Goal: Task Accomplishment & Management: Manage account settings

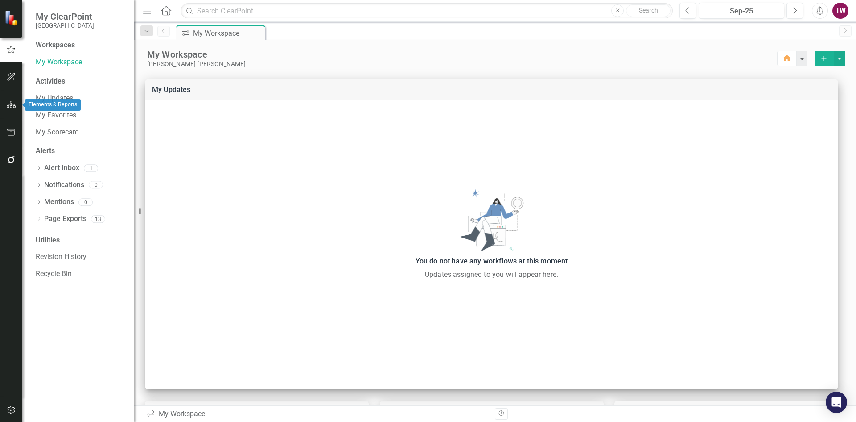
click at [10, 101] on icon "button" at bounding box center [11, 104] width 9 height 7
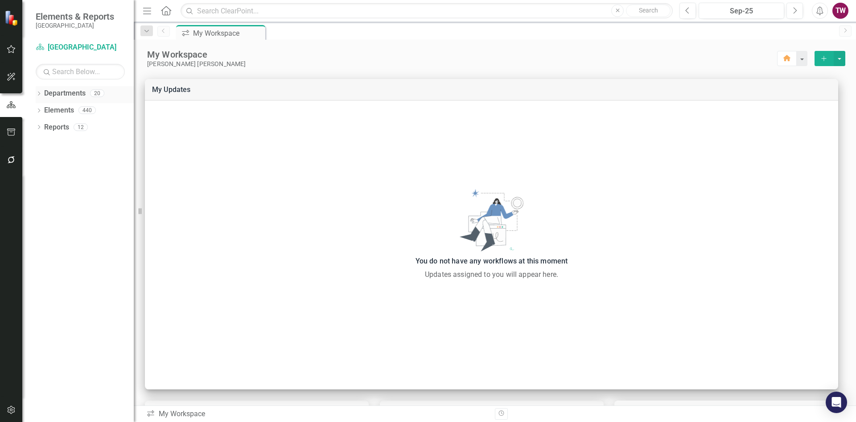
click at [40, 92] on icon "Dropdown" at bounding box center [39, 94] width 6 height 5
click at [43, 109] on icon "Dropdown" at bounding box center [43, 109] width 7 height 5
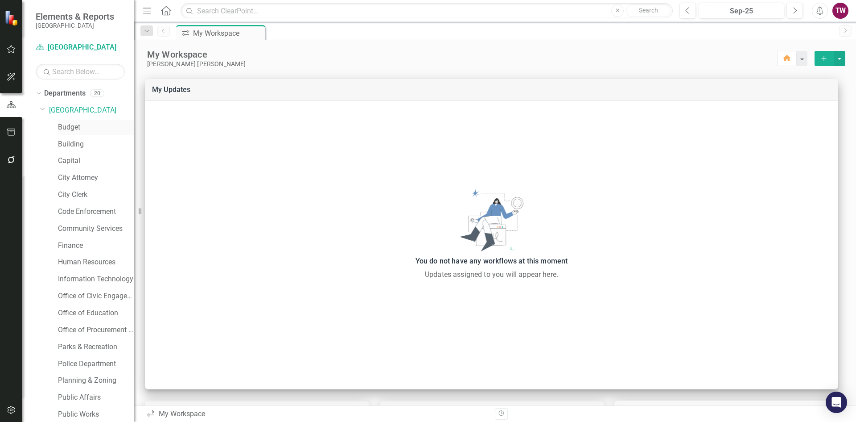
click at [75, 127] on link "Budget" at bounding box center [96, 127] width 76 height 10
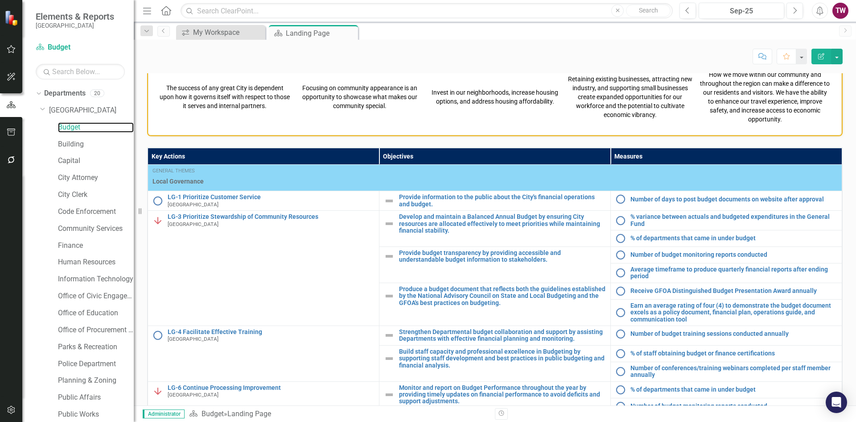
scroll to position [393, 0]
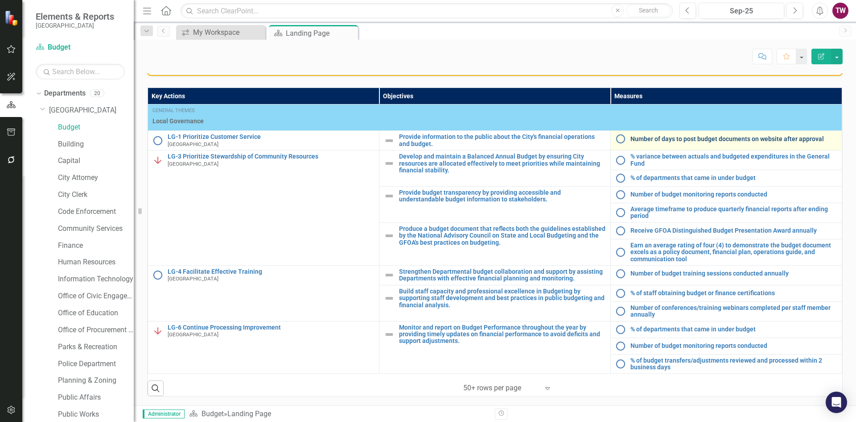
click at [671, 138] on link "Number of days to post budget documents on website after approval" at bounding box center [734, 139] width 207 height 7
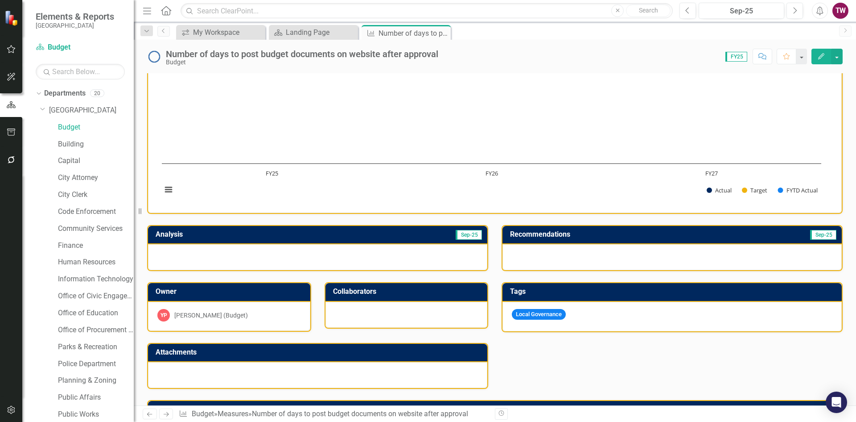
scroll to position [164, 0]
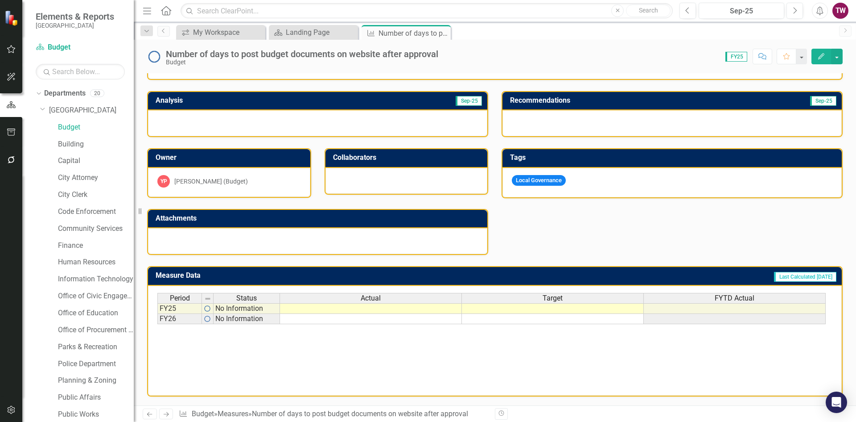
click at [157, 324] on div "Period Status Actual Target FYTD Actual FY25 No Information FY26 No Information" at bounding box center [157, 308] width 0 height 31
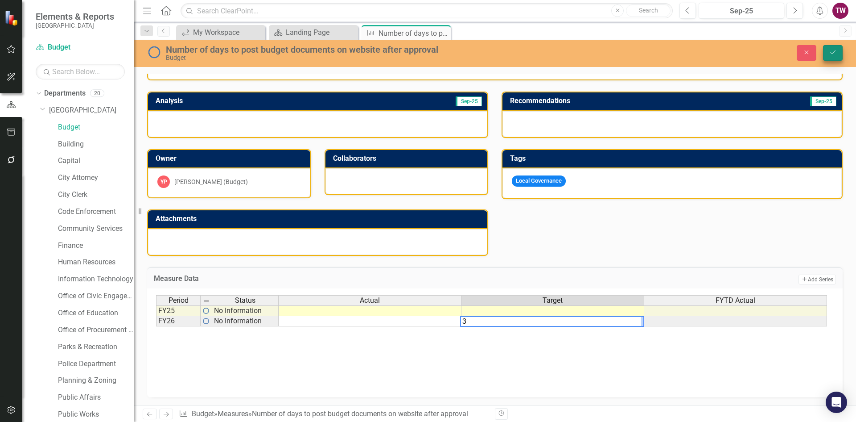
type textarea "3"
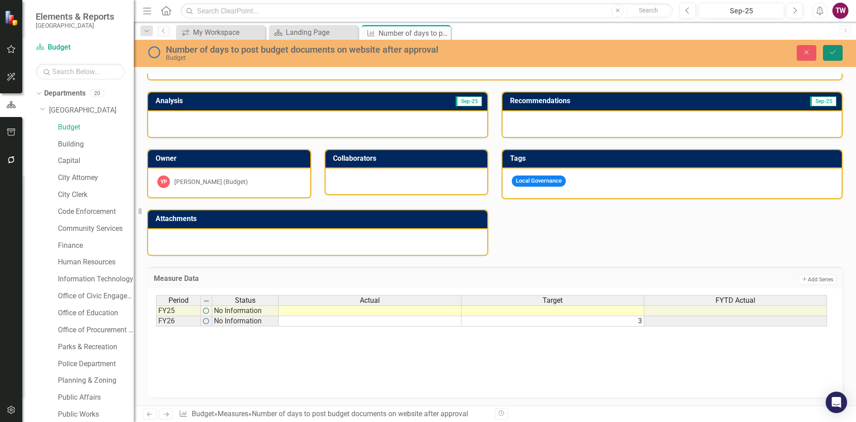
click at [830, 50] on icon "Save" at bounding box center [833, 52] width 8 height 6
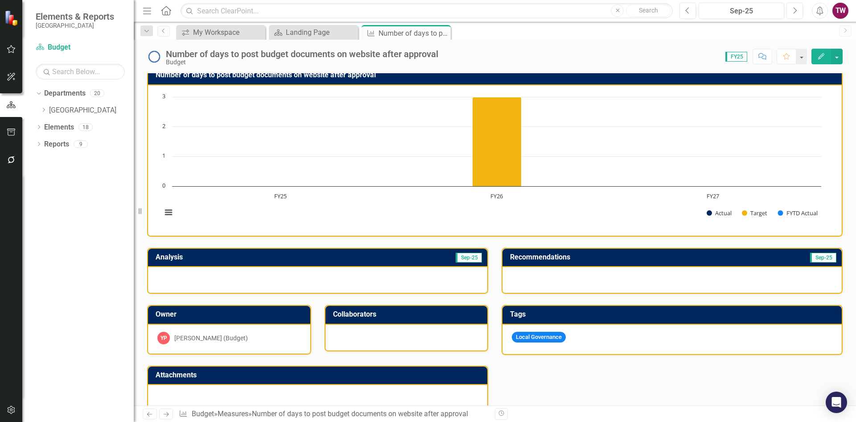
scroll to position [0, 0]
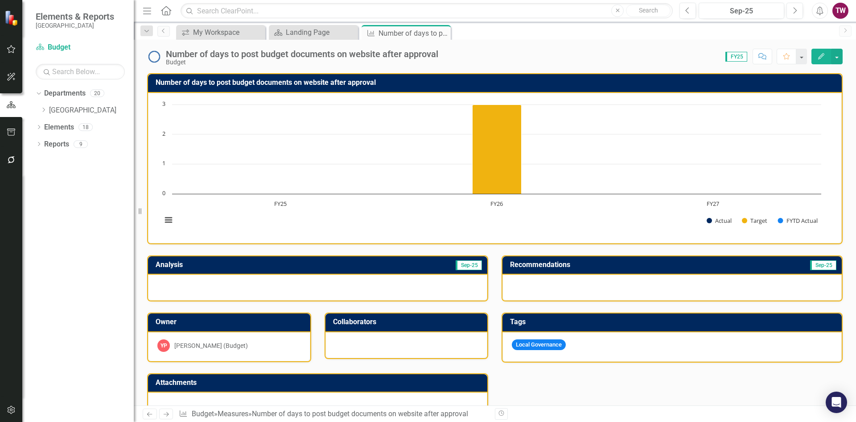
click at [170, 411] on link "Next" at bounding box center [166, 413] width 14 height 11
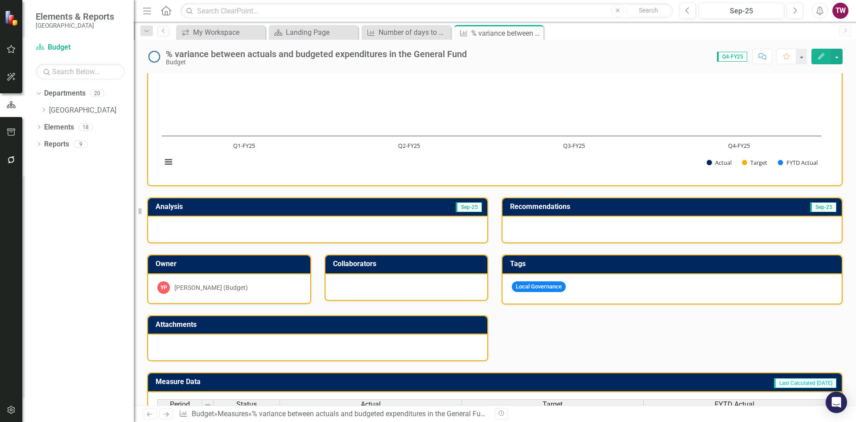
scroll to position [134, 0]
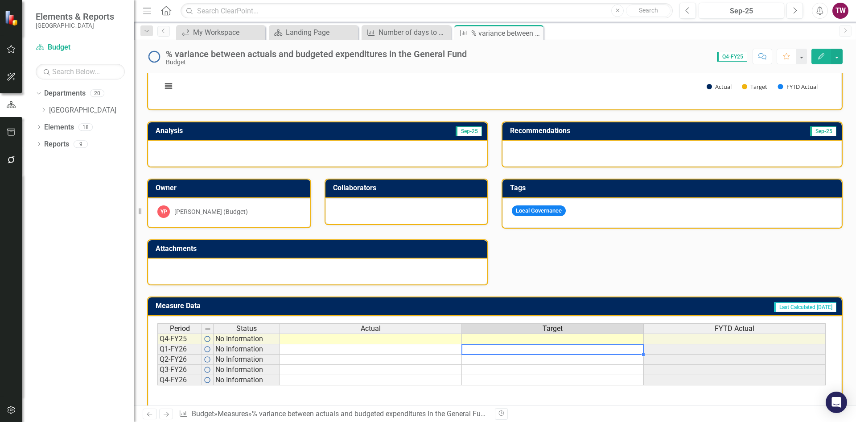
click at [542, 348] on td at bounding box center [553, 349] width 182 height 10
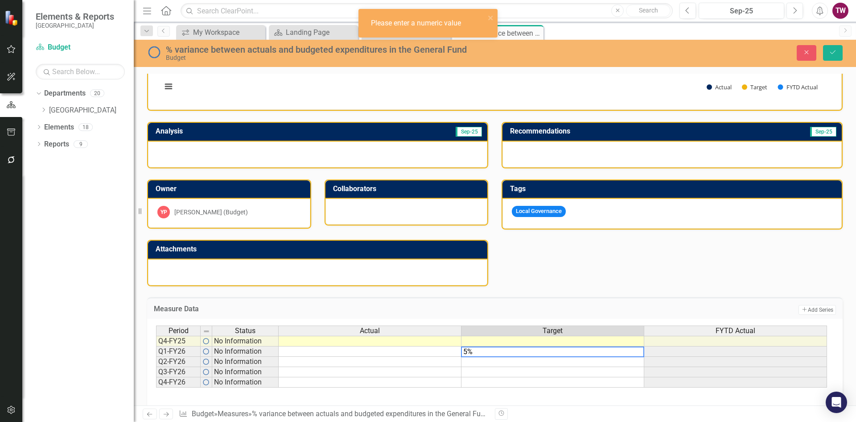
click at [556, 362] on td at bounding box center [553, 361] width 183 height 10
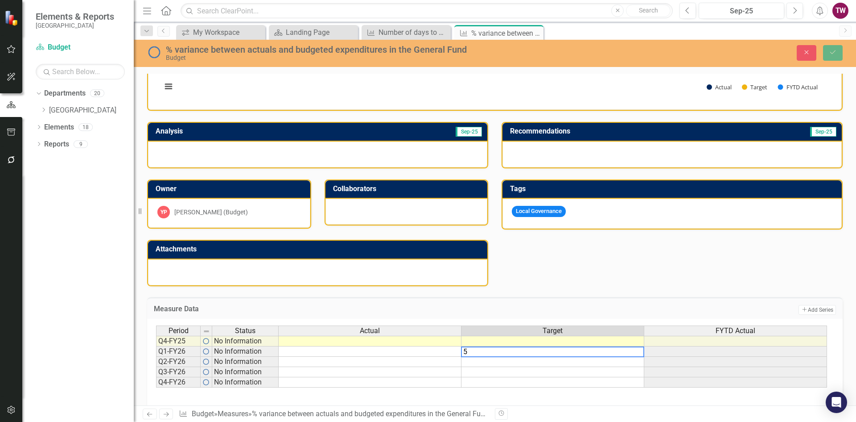
type textarea "5"
click at [511, 364] on td at bounding box center [553, 361] width 183 height 10
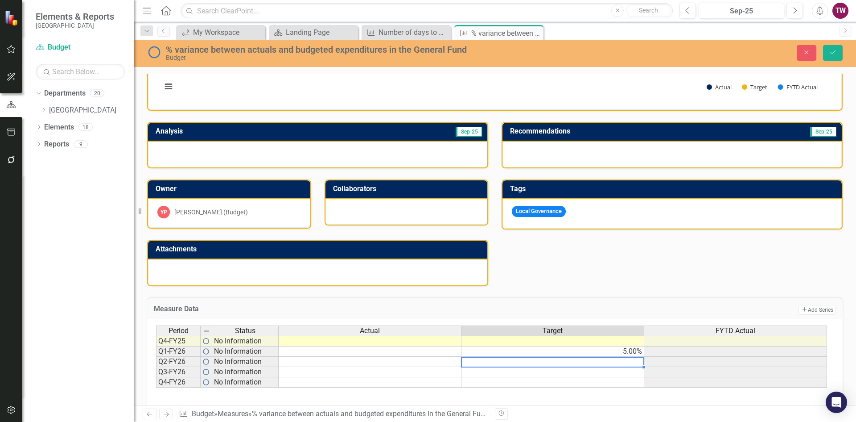
click at [628, 351] on td "5.00%" at bounding box center [553, 351] width 183 height 10
drag, startPoint x: 644, startPoint y: 357, endPoint x: 645, endPoint y: 381, distance: 24.1
click at [156, 381] on div "Period Status Actual Target FYTD Actual Q4-FY25 No Information Q1-FY26 No Infor…" at bounding box center [156, 356] width 0 height 62
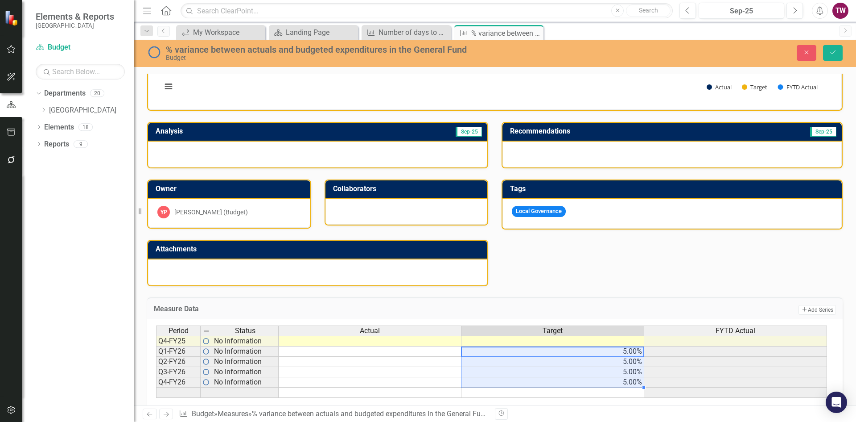
type textarea "5"
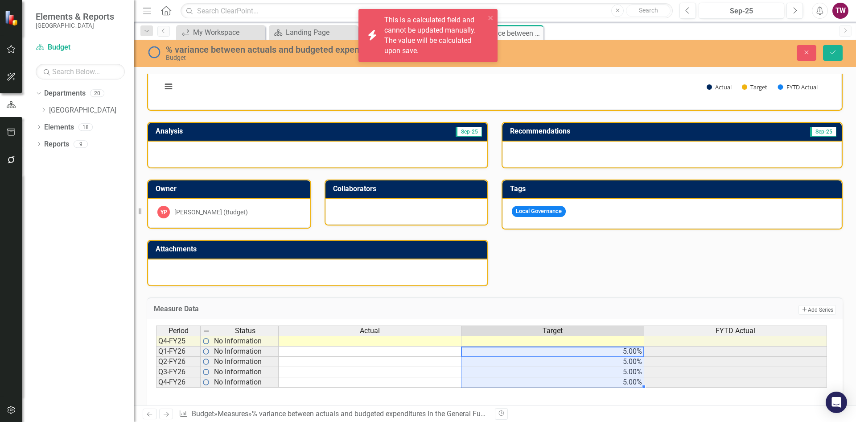
click at [605, 384] on td "5.00%" at bounding box center [553, 382] width 183 height 10
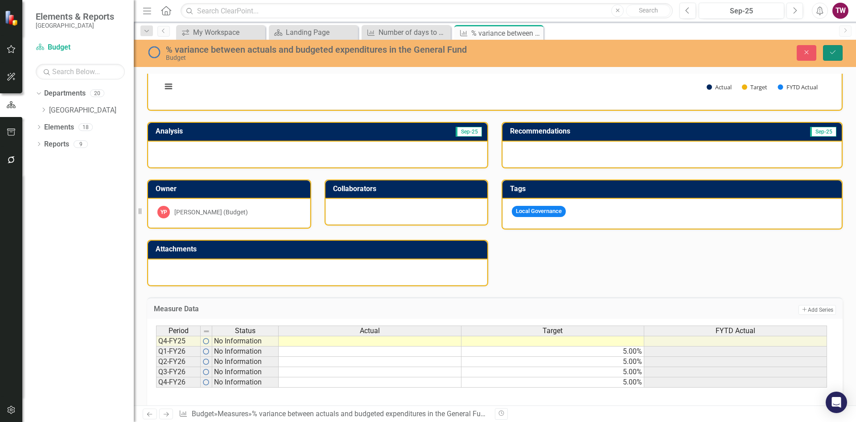
click at [831, 50] on icon "Save" at bounding box center [833, 52] width 8 height 6
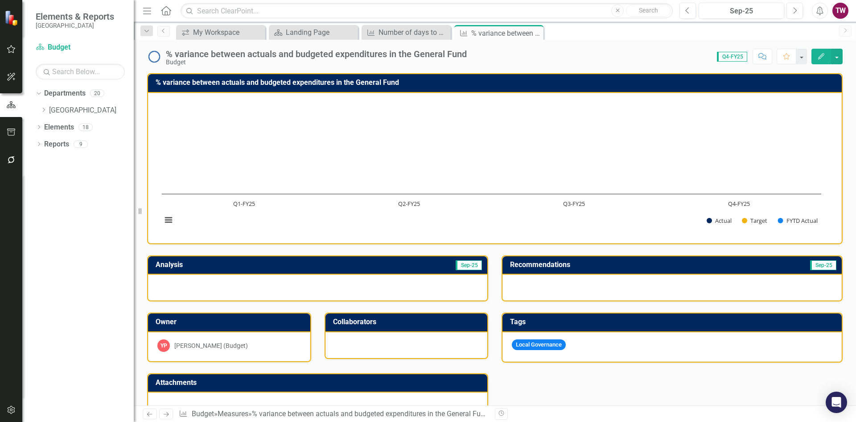
scroll to position [164, 0]
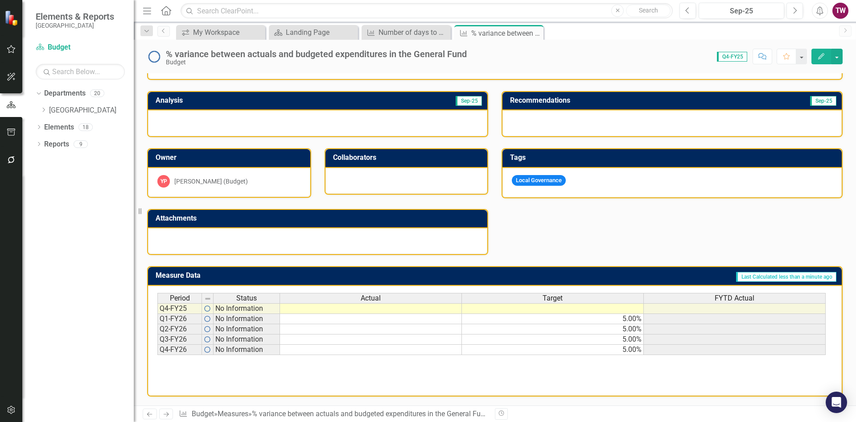
click at [164, 414] on icon at bounding box center [166, 414] width 5 height 4
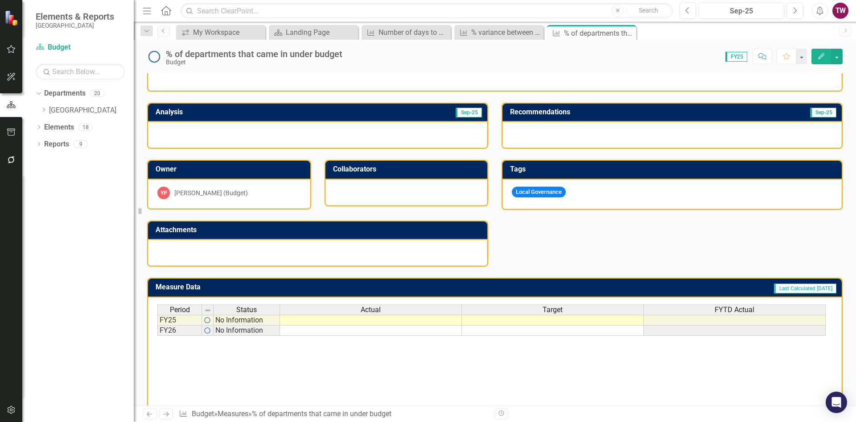
scroll to position [164, 0]
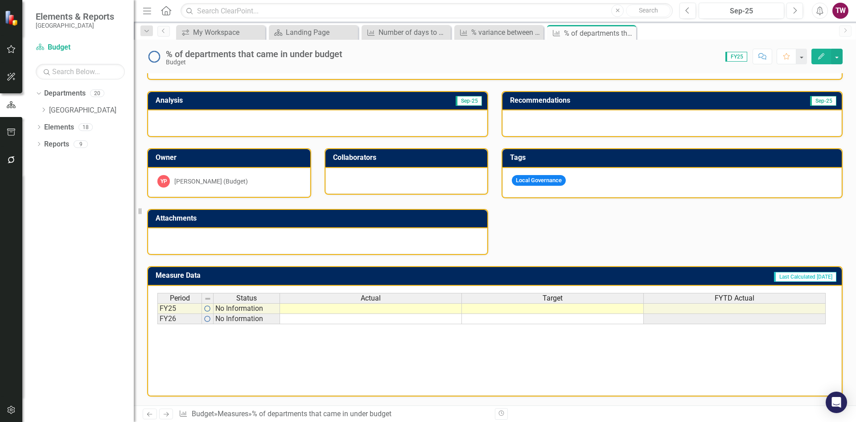
click at [570, 320] on td at bounding box center [553, 319] width 182 height 10
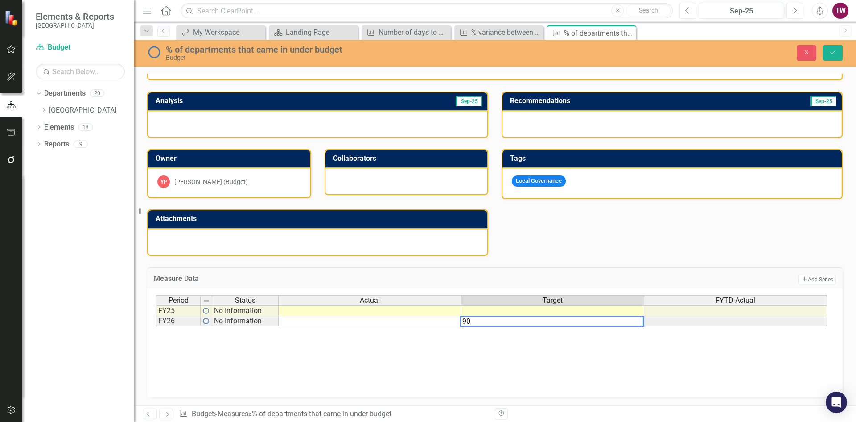
type textarea "90"
click at [557, 351] on div "Period Status Actual Target FYTD Actual FY25 No Information FY26 No Information…" at bounding box center [495, 339] width 678 height 89
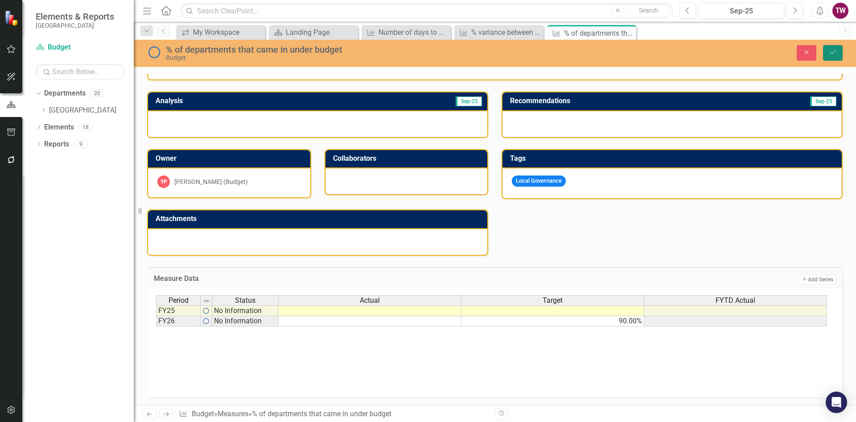
click at [829, 52] on icon "Save" at bounding box center [833, 52] width 8 height 6
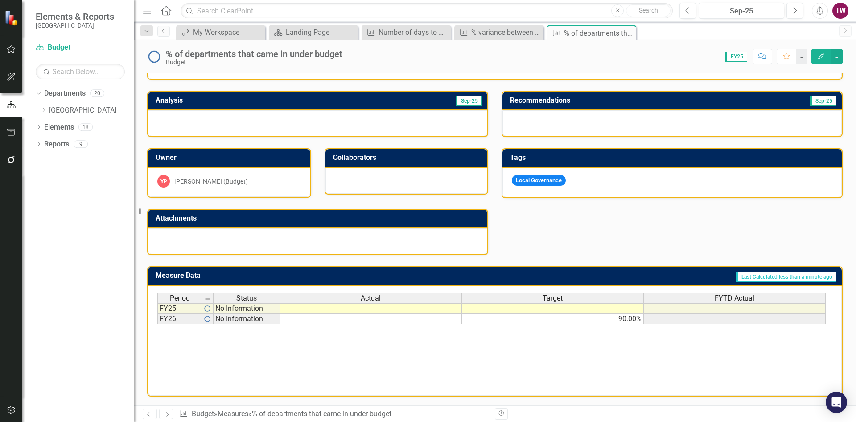
click at [166, 411] on icon "Next" at bounding box center [166, 414] width 8 height 6
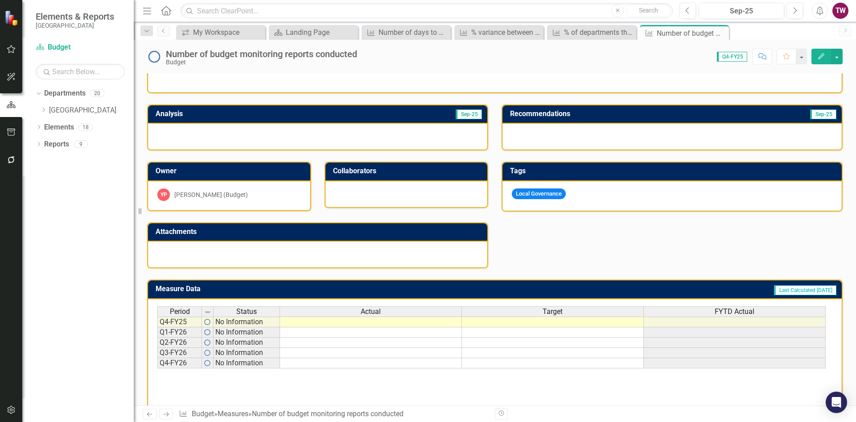
scroll to position [164, 0]
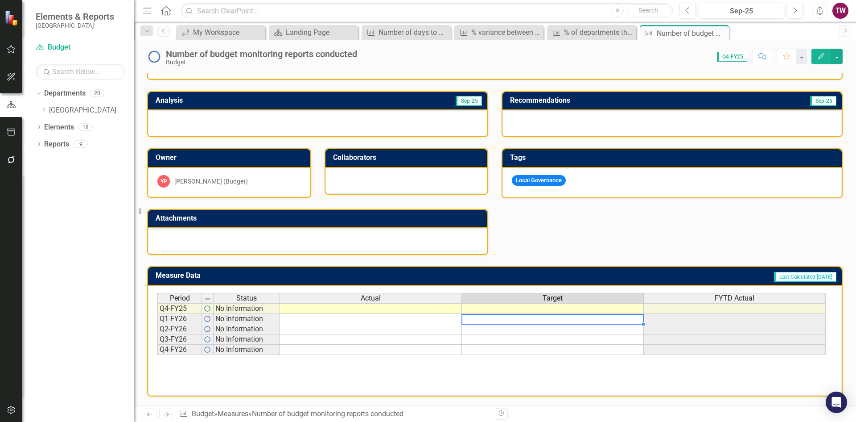
click at [562, 317] on td at bounding box center [553, 319] width 182 height 10
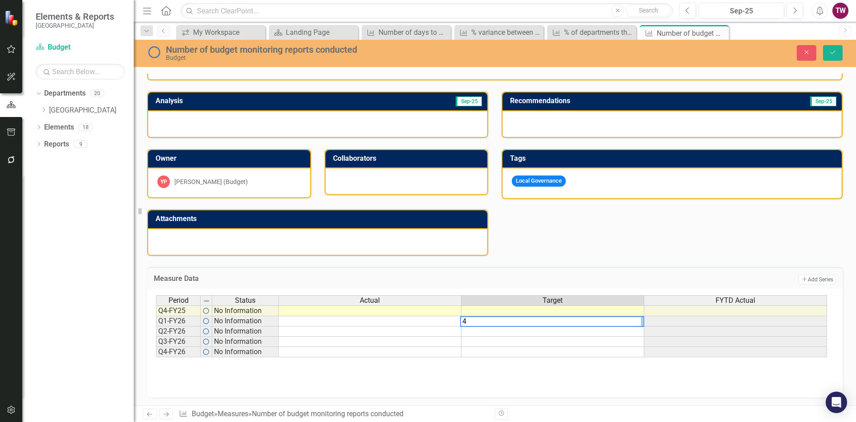
type textarea "4"
click at [529, 331] on td at bounding box center [553, 331] width 183 height 10
type textarea "4"
click at [526, 343] on td at bounding box center [553, 341] width 183 height 10
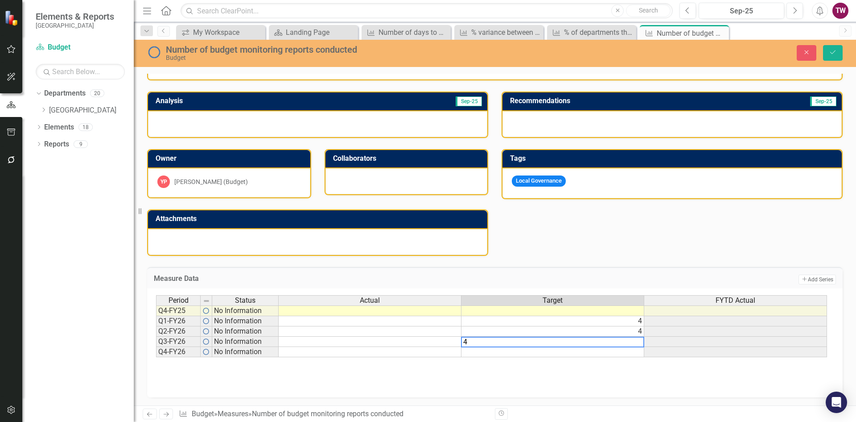
type textarea "4"
click at [521, 351] on td at bounding box center [553, 352] width 183 height 10
type textarea "4"
click at [504, 376] on div "Period Status Actual Target FYTD Actual Q4-FY25 No Information Q1-FY26 No Infor…" at bounding box center [495, 339] width 678 height 89
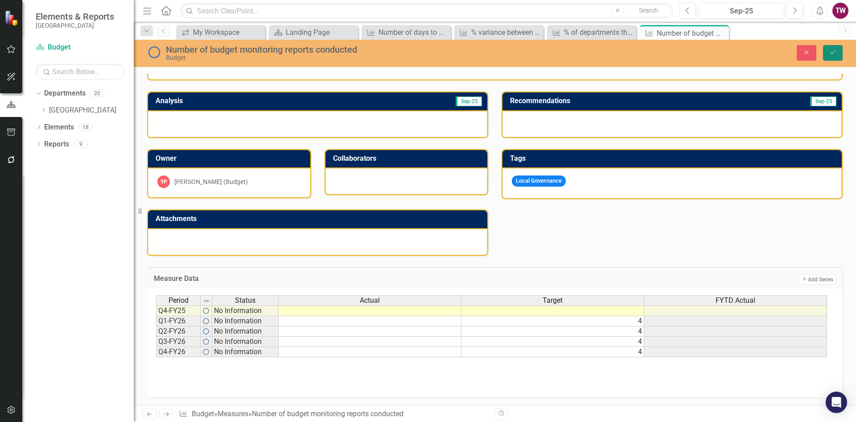
click at [835, 52] on icon "Save" at bounding box center [833, 52] width 8 height 6
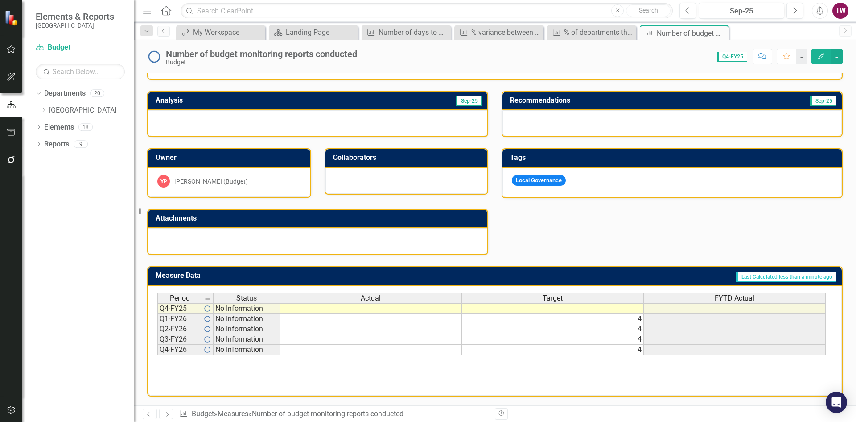
click at [165, 415] on icon "Next" at bounding box center [166, 414] width 8 height 6
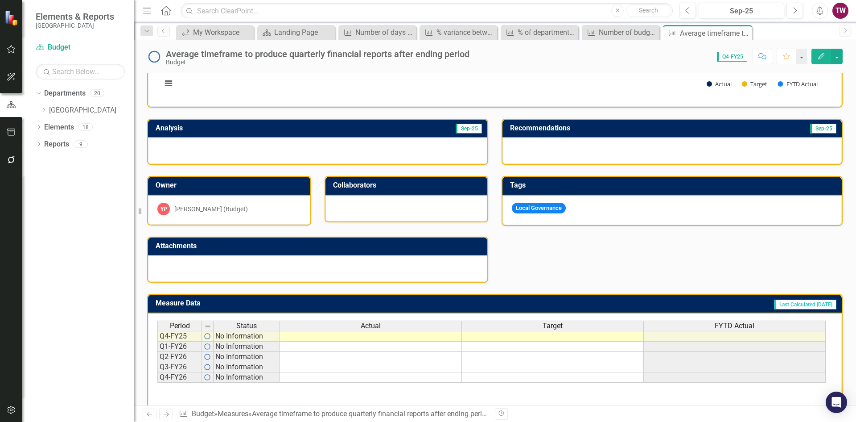
scroll to position [164, 0]
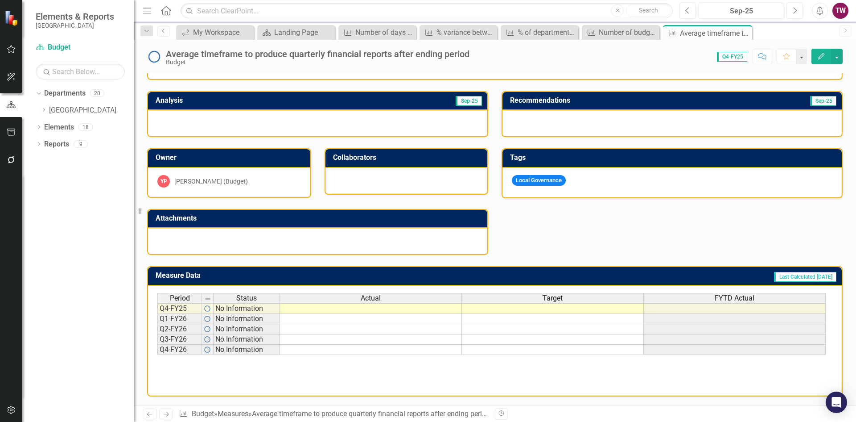
click at [549, 319] on td at bounding box center [553, 319] width 182 height 10
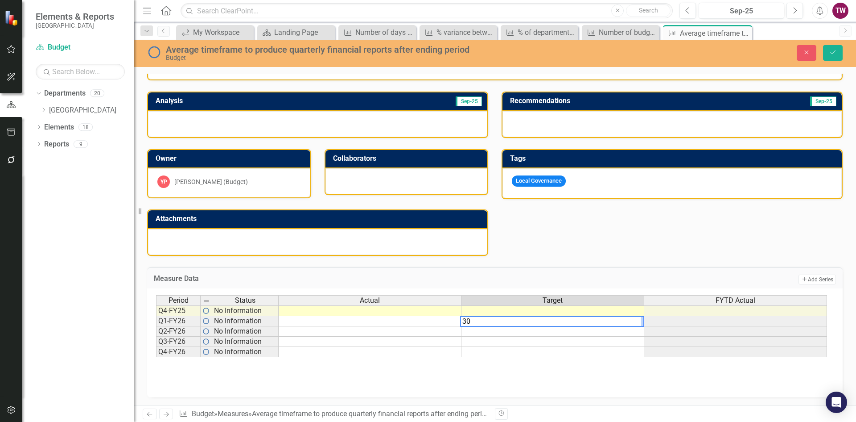
type textarea "30"
click at [546, 334] on td at bounding box center [553, 331] width 183 height 10
type textarea "30"
click at [561, 341] on td at bounding box center [553, 341] width 183 height 10
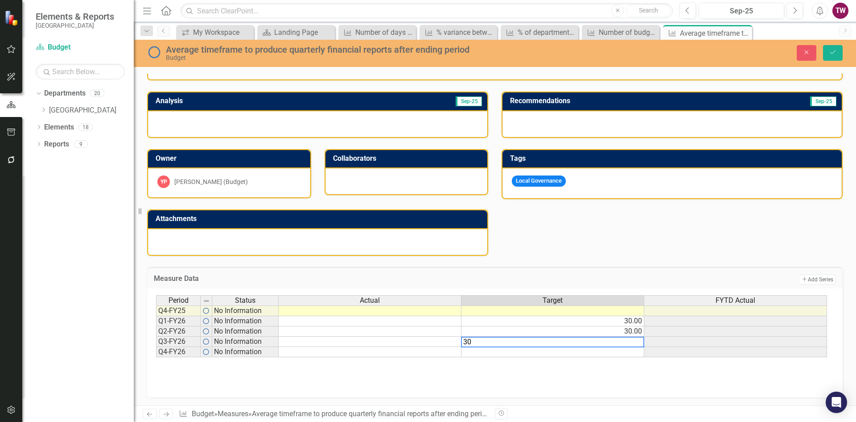
type textarea "30"
click at [543, 351] on td at bounding box center [553, 352] width 183 height 10
type textarea "30"
click at [499, 369] on div "Period Status Actual Target FYTD Actual Q4-FY25 No Information Q1-FY26 No Infor…" at bounding box center [495, 339] width 678 height 89
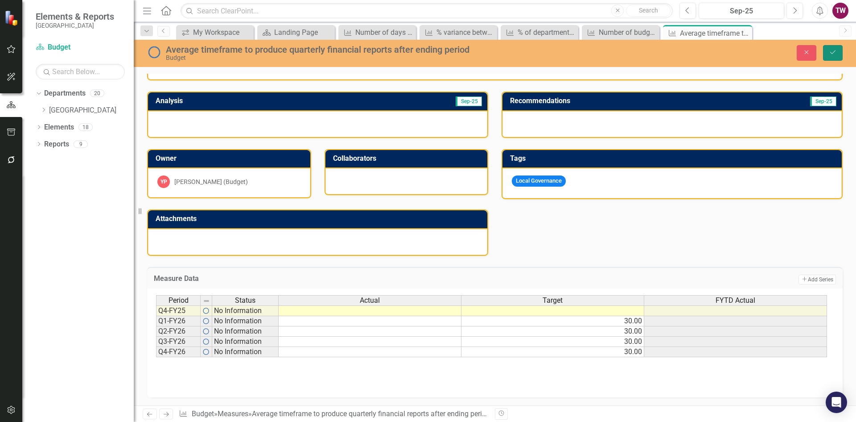
click at [837, 50] on button "Save" at bounding box center [833, 53] width 20 height 16
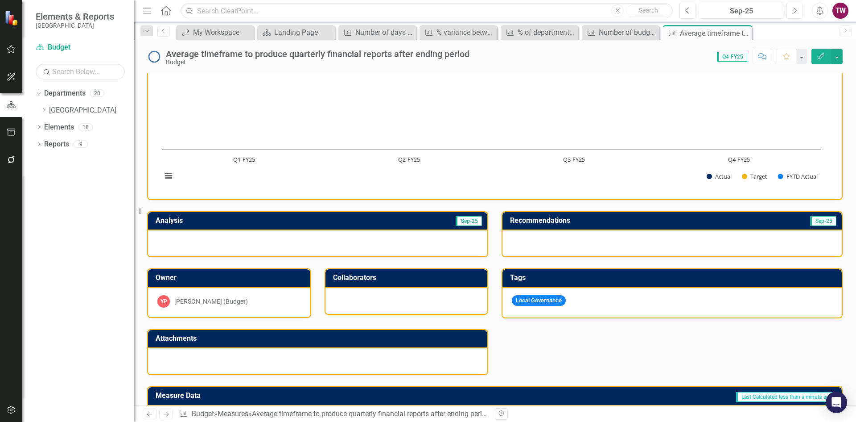
scroll to position [30, 0]
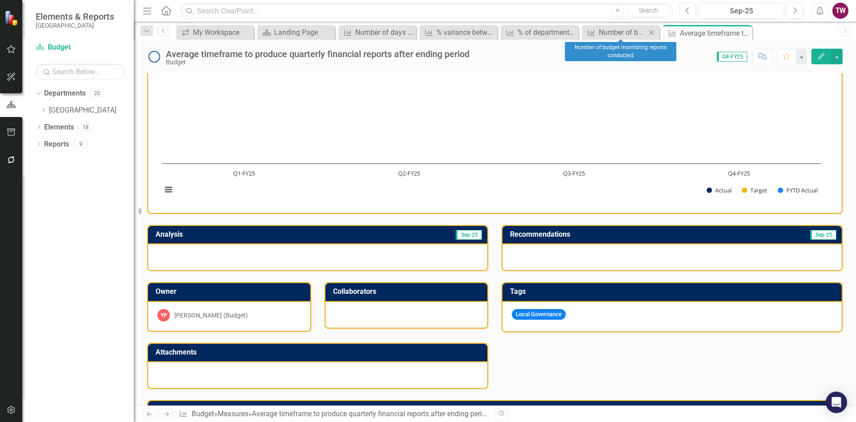
click at [651, 33] on icon "Close" at bounding box center [651, 32] width 9 height 7
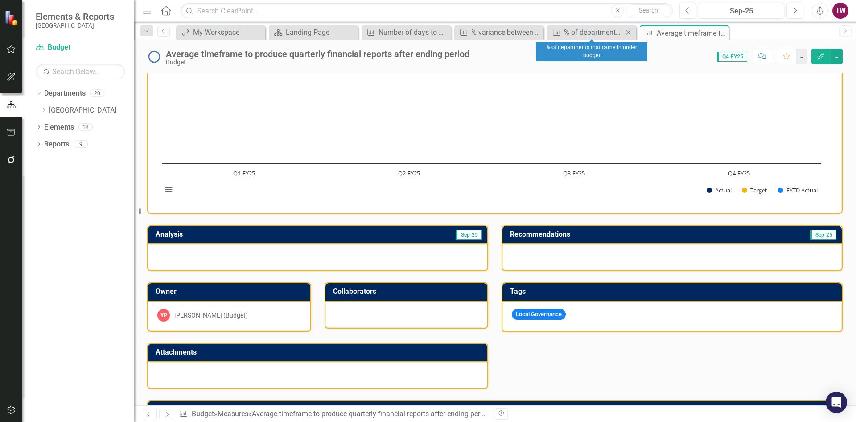
click at [631, 33] on icon "Close" at bounding box center [628, 32] width 9 height 7
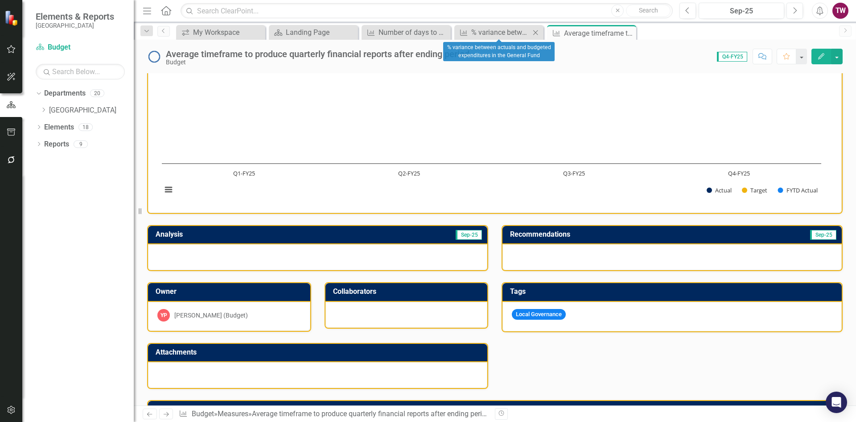
click at [537, 33] on icon "Close" at bounding box center [535, 32] width 9 height 7
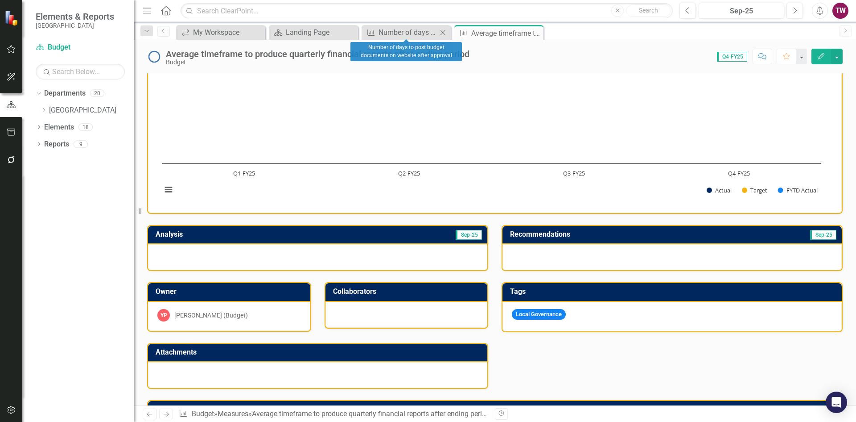
click at [442, 34] on icon "Close" at bounding box center [442, 32] width 9 height 7
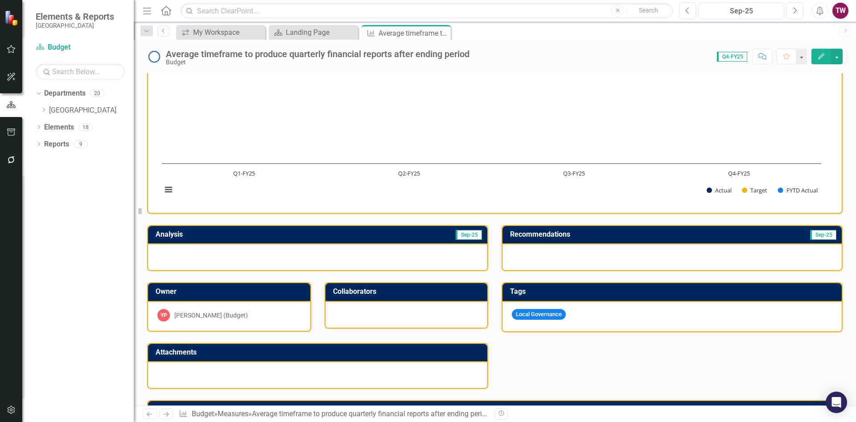
scroll to position [164, 0]
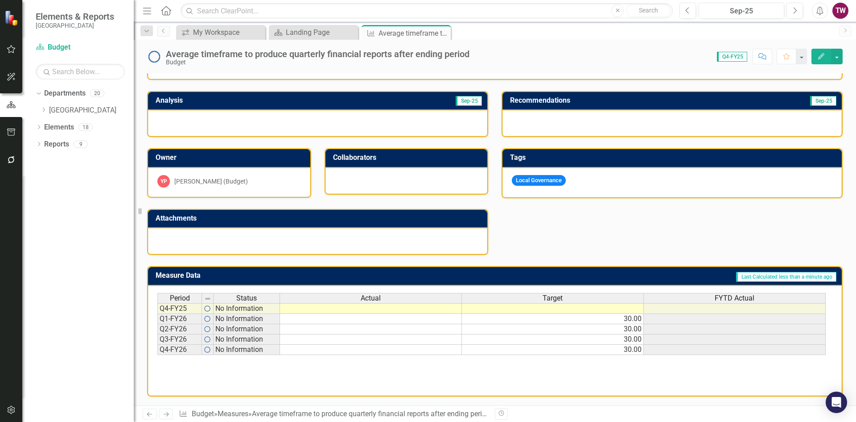
click at [165, 413] on icon "Next" at bounding box center [166, 414] width 8 height 6
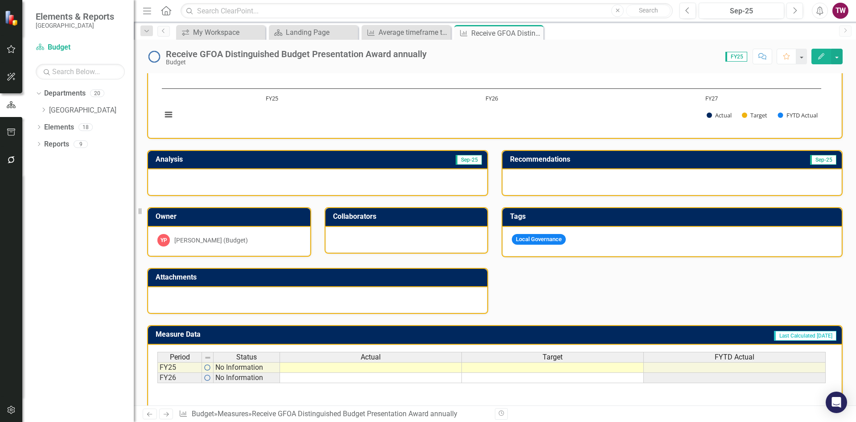
scroll to position [134, 0]
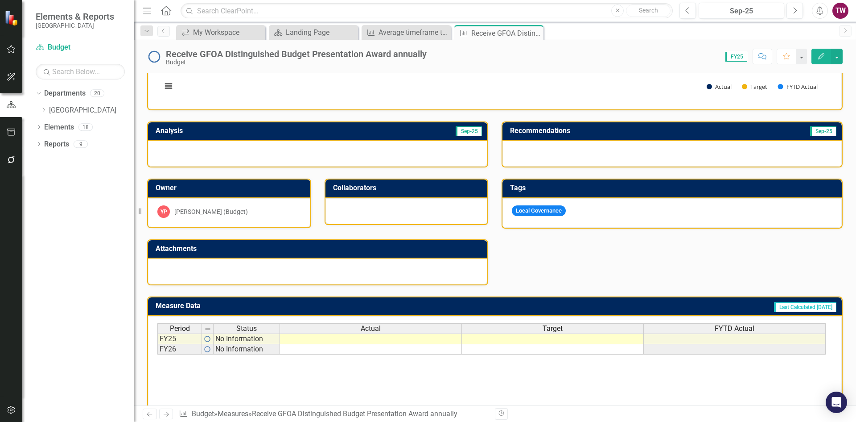
click at [566, 349] on td at bounding box center [553, 349] width 182 height 10
click at [165, 413] on icon "Next" at bounding box center [166, 414] width 8 height 6
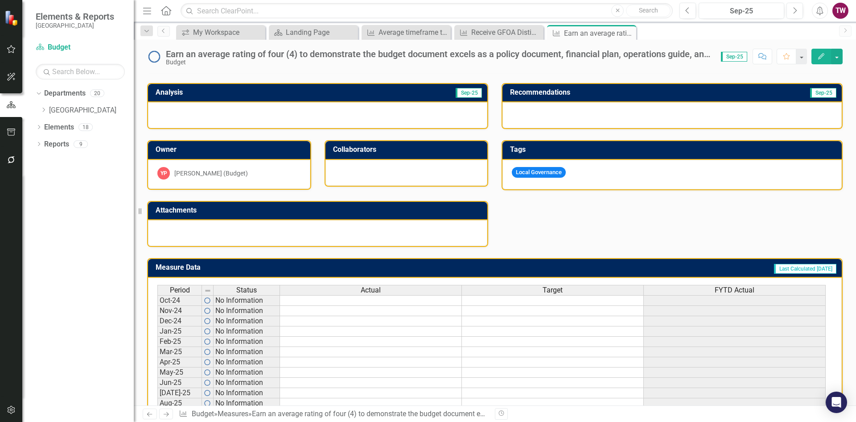
scroll to position [178, 0]
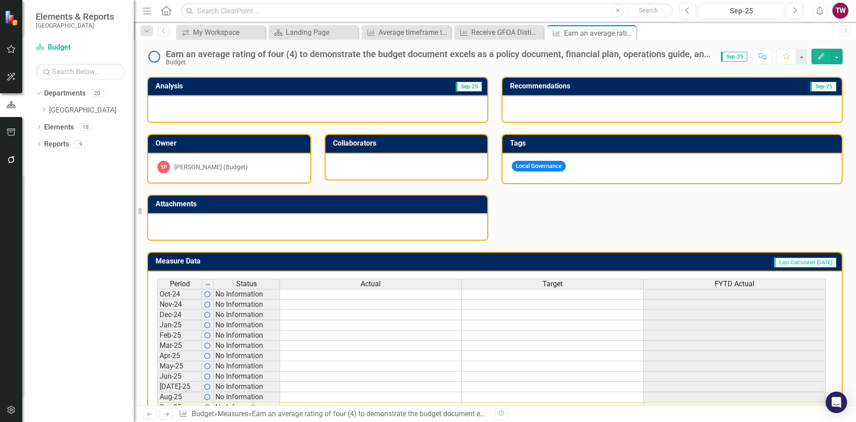
click at [147, 412] on icon "Previous" at bounding box center [150, 414] width 8 height 6
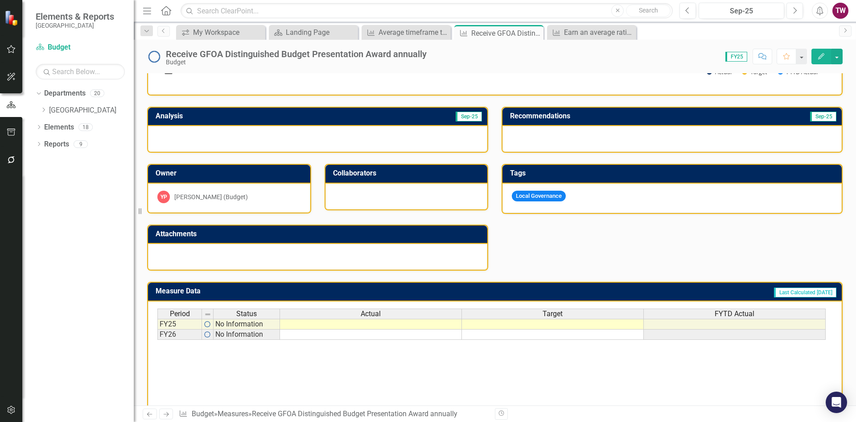
scroll to position [164, 0]
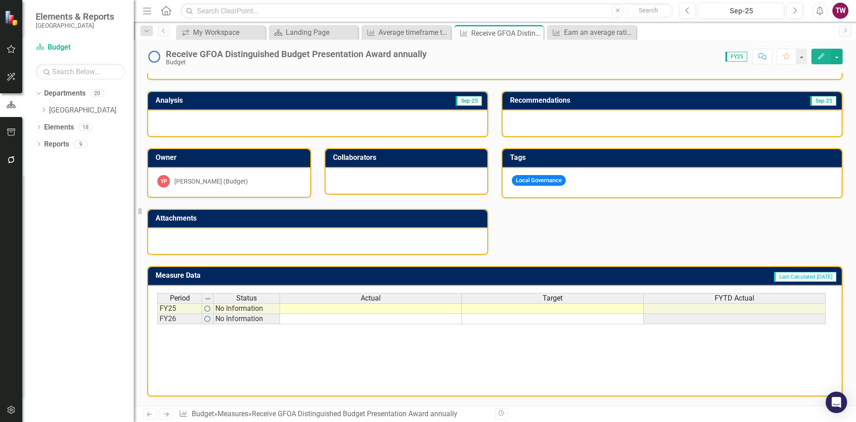
click at [168, 414] on icon at bounding box center [166, 414] width 5 height 4
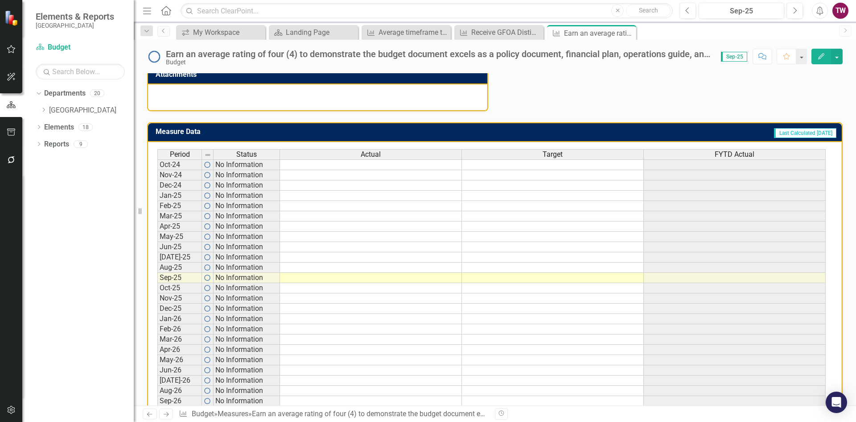
scroll to position [486, 0]
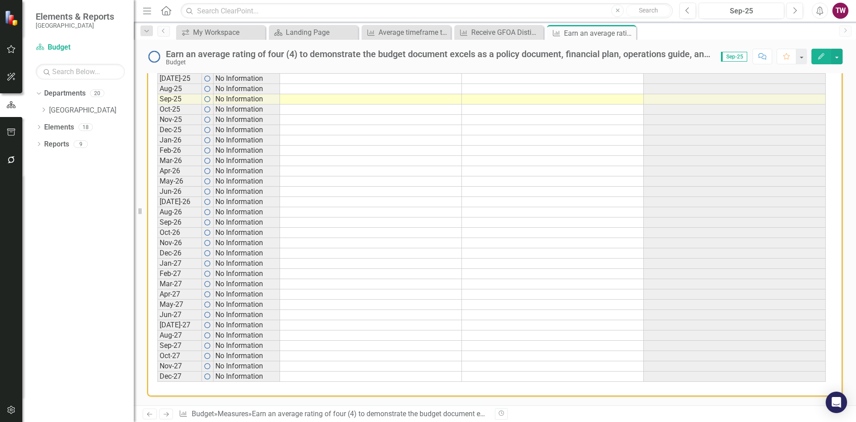
click at [167, 414] on icon at bounding box center [166, 414] width 5 height 4
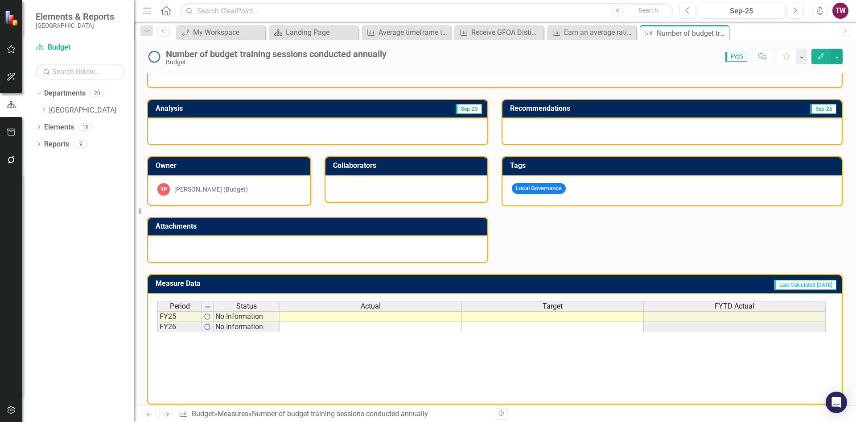
scroll to position [164, 0]
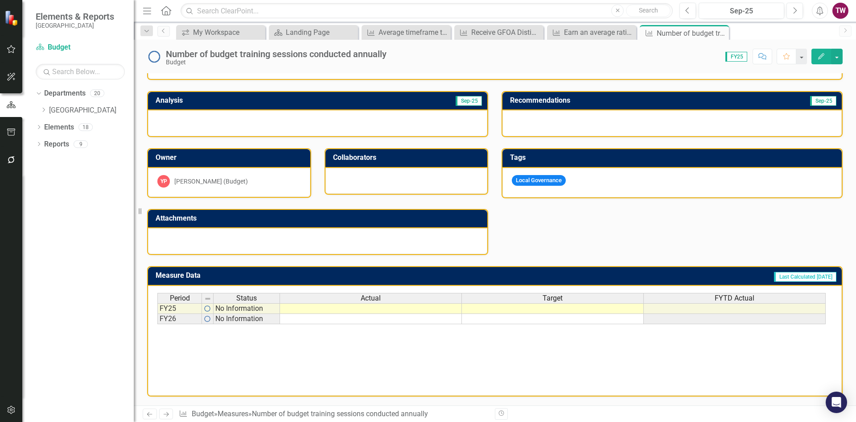
click at [538, 318] on td at bounding box center [553, 319] width 182 height 10
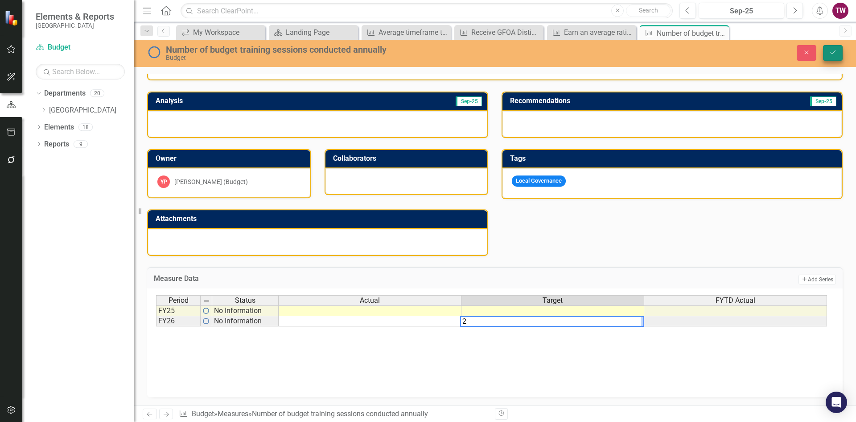
type textarea "2"
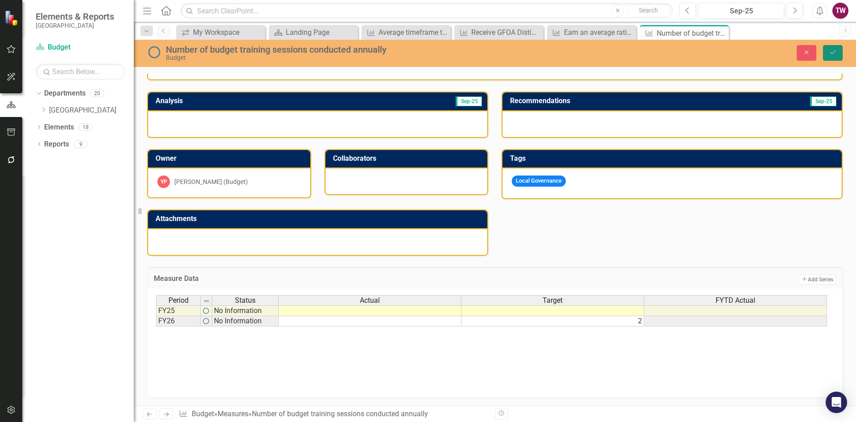
click at [830, 50] on icon "Save" at bounding box center [833, 52] width 8 height 6
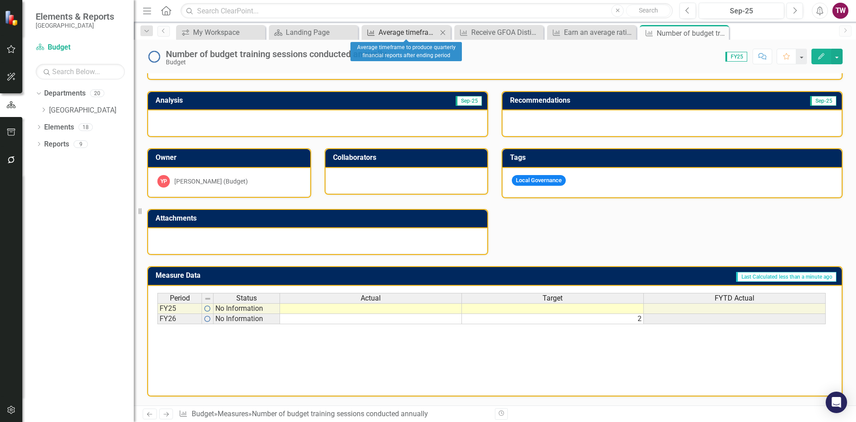
click at [400, 31] on div "Average timeframe to produce quarterly financial reports after ending period" at bounding box center [408, 32] width 59 height 11
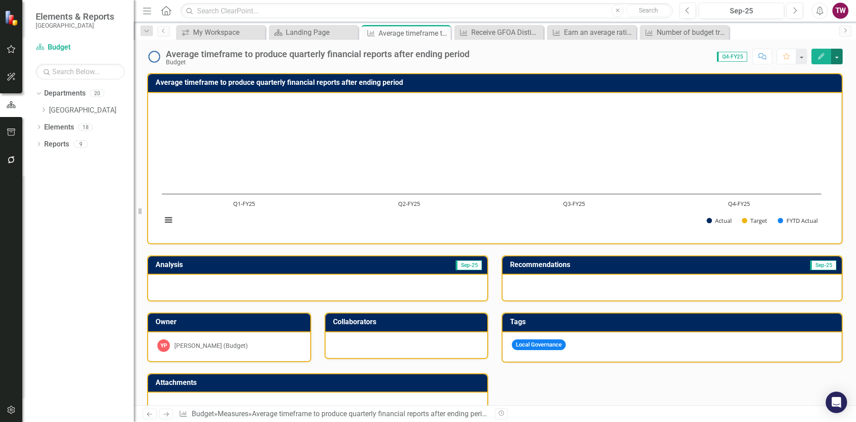
click at [834, 54] on button "button" at bounding box center [837, 57] width 12 height 16
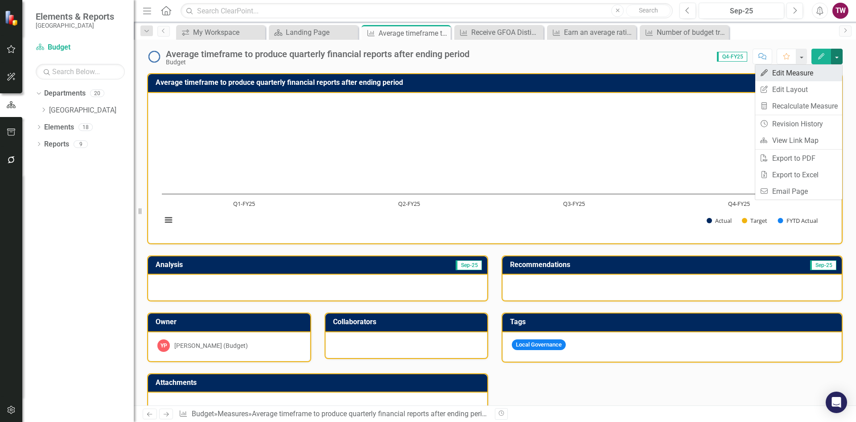
click at [802, 72] on link "Edit Edit Measure" at bounding box center [799, 73] width 87 height 17
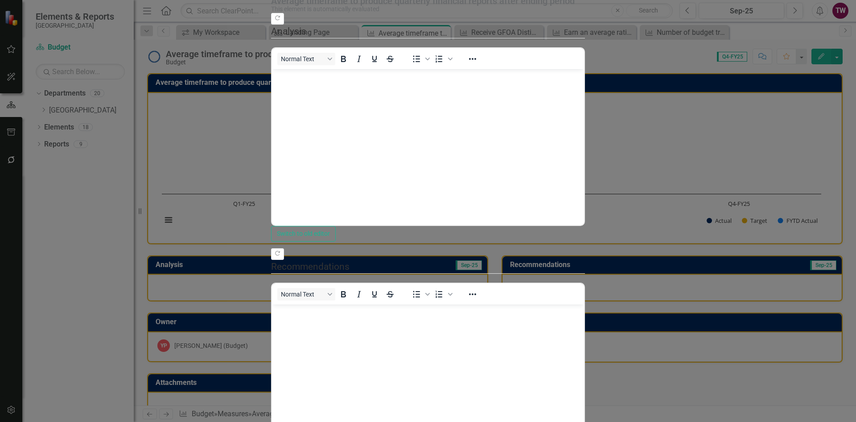
click at [338, 6] on div "Average timeframe to produce quarterly financial reports after ending period" at bounding box center [426, 1] width 310 height 10
click at [295, 6] on div "Average timeframe to produce quarterly financial reports after ending period" at bounding box center [426, 1] width 310 height 10
drag, startPoint x: 314, startPoint y: 33, endPoint x: 297, endPoint y: 34, distance: 17.4
click at [297, 6] on div "Average timeframe to produce quarterly financial reports after ending period" at bounding box center [426, 1] width 310 height 10
drag, startPoint x: 335, startPoint y: 34, endPoint x: 301, endPoint y: 32, distance: 34.4
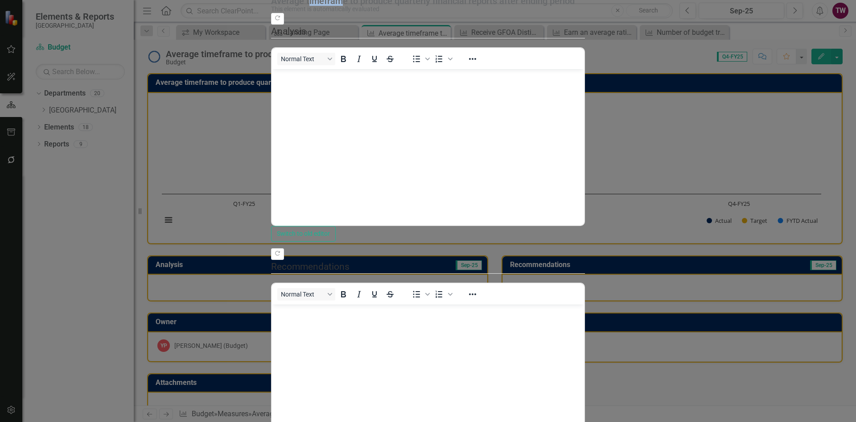
click at [301, 6] on div "Average timeframe to produce quarterly financial reports after ending period" at bounding box center [426, 1] width 310 height 10
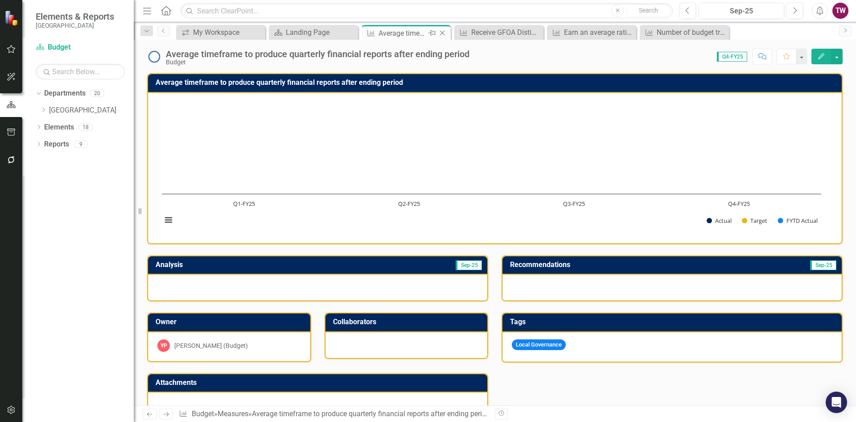
click at [445, 34] on icon "Close" at bounding box center [442, 32] width 9 height 7
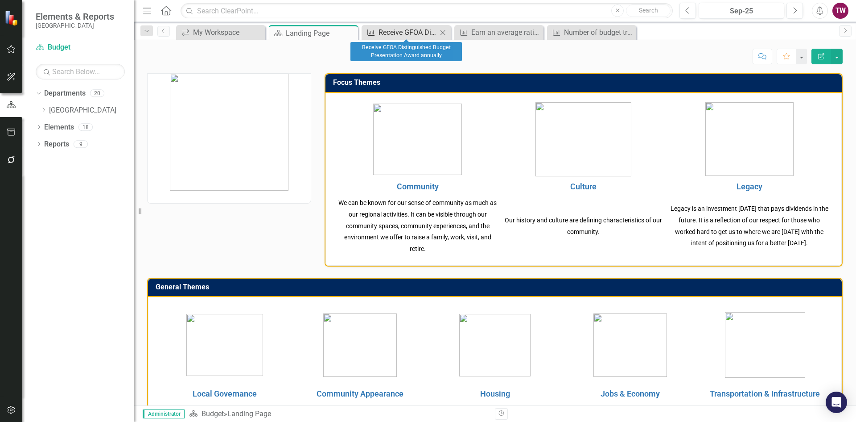
click at [400, 28] on div "Receive GFOA Distinguished Budget Presentation Award annually" at bounding box center [408, 32] width 59 height 11
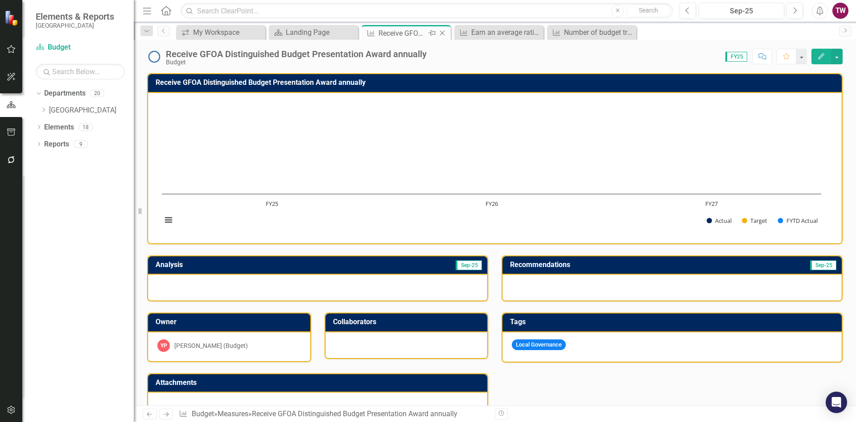
click at [440, 32] on icon "Close" at bounding box center [442, 32] width 9 height 7
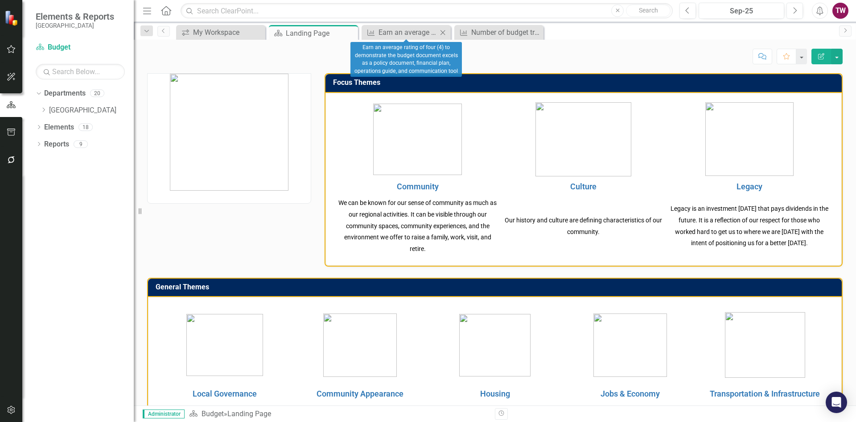
click at [444, 32] on icon "Close" at bounding box center [442, 32] width 9 height 7
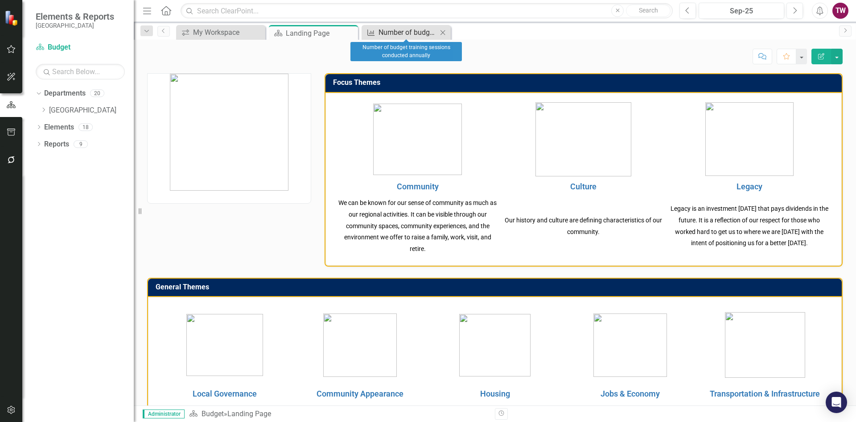
click at [402, 33] on div "Number of budget training sessions conducted annually" at bounding box center [408, 32] width 59 height 11
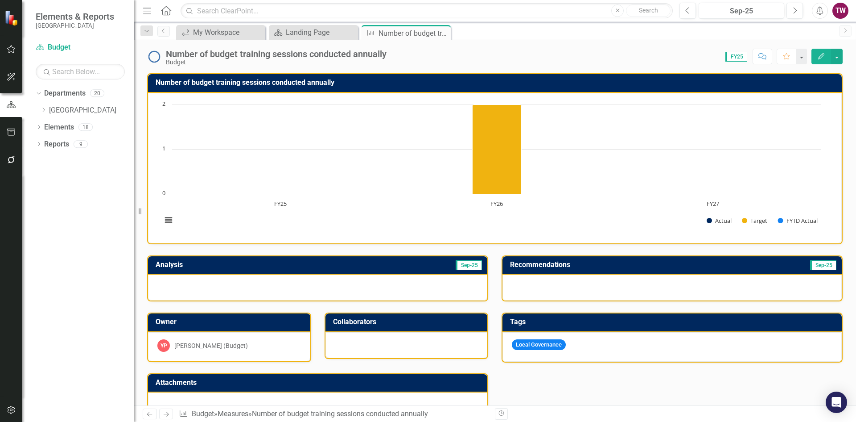
click at [166, 409] on link "Next" at bounding box center [166, 413] width 14 height 11
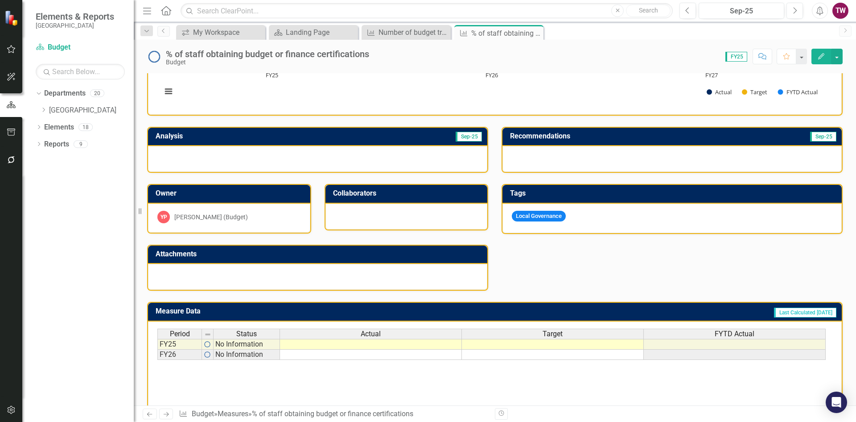
scroll to position [134, 0]
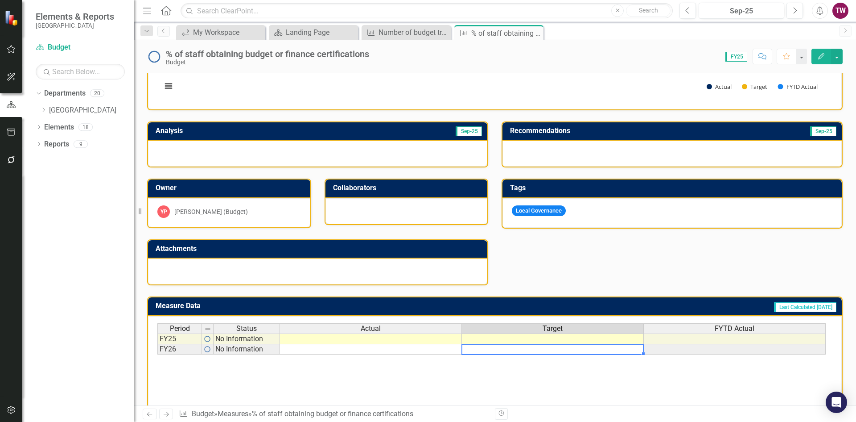
click at [585, 351] on td at bounding box center [553, 349] width 182 height 10
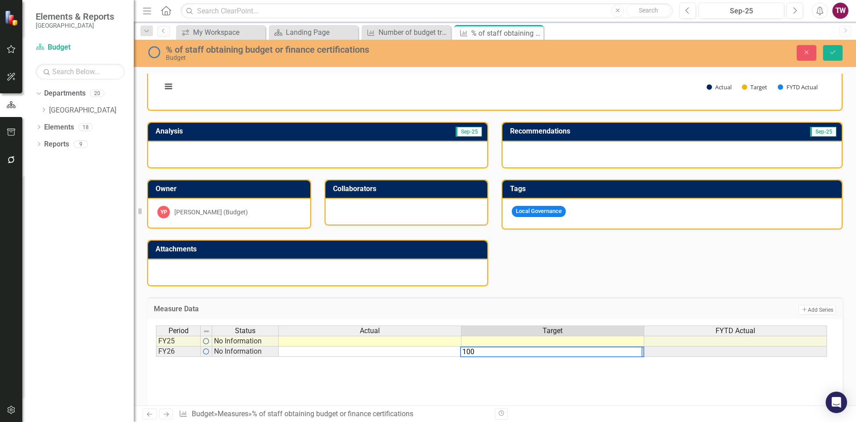
type textarea "100"
click at [554, 372] on div "Period Status Actual Target FYTD Actual FY25 No Information FY26 No Information…" at bounding box center [495, 369] width 678 height 89
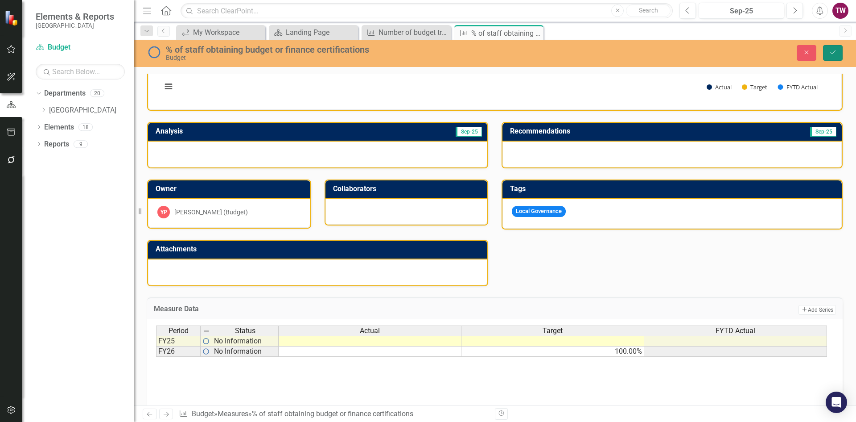
click at [828, 52] on button "Save" at bounding box center [833, 53] width 20 height 16
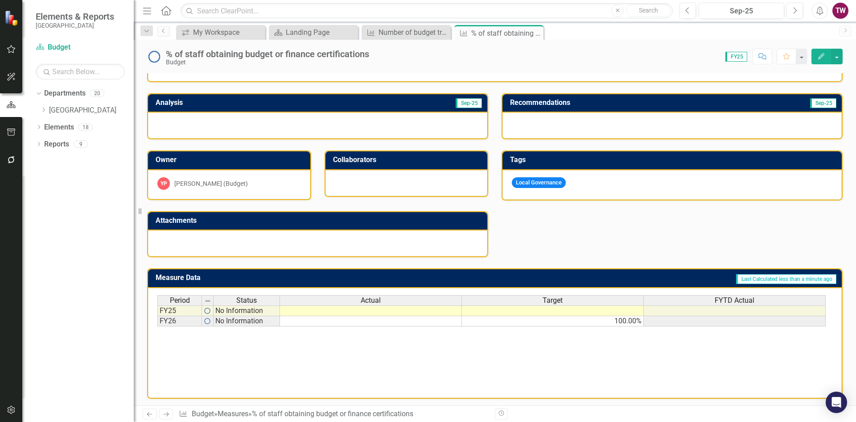
scroll to position [164, 0]
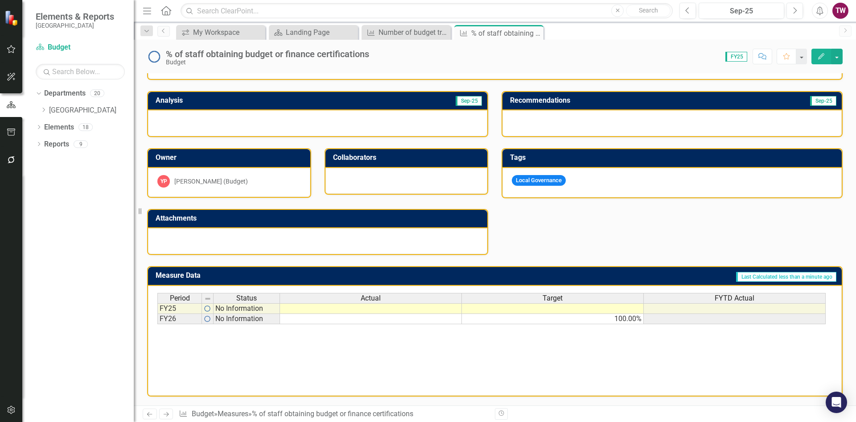
click at [170, 415] on icon "Next" at bounding box center [166, 414] width 8 height 6
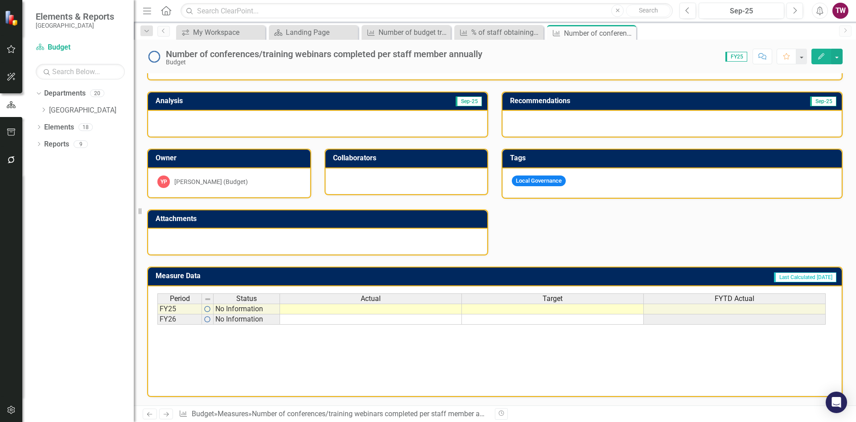
scroll to position [164, 0]
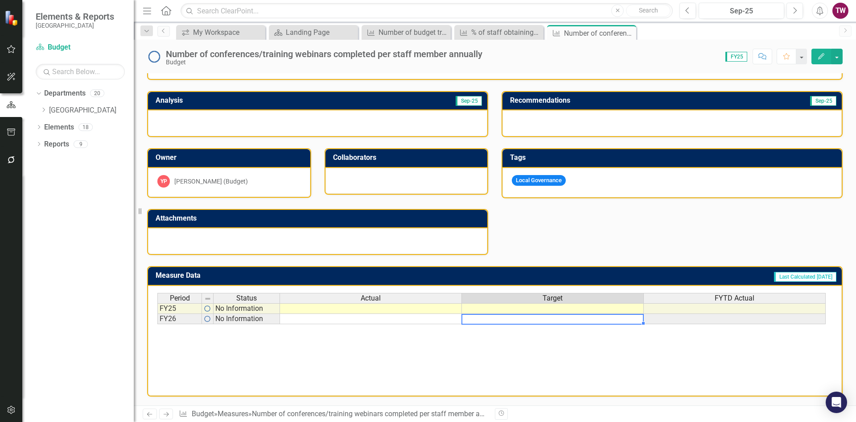
click at [557, 320] on td at bounding box center [553, 319] width 182 height 10
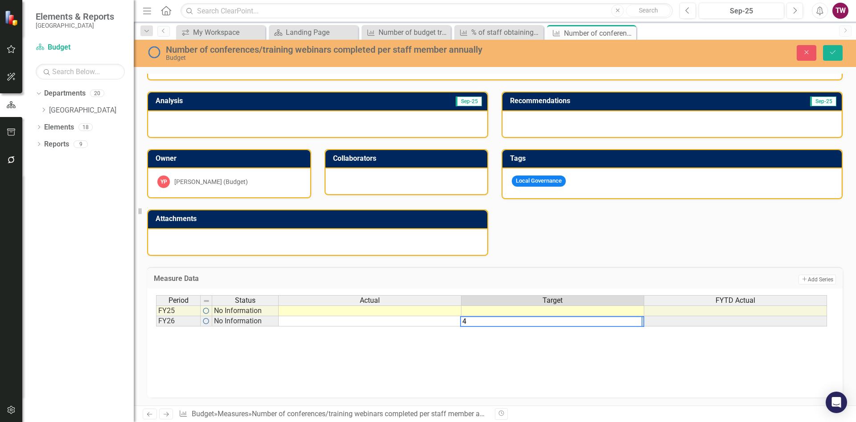
type textarea "4"
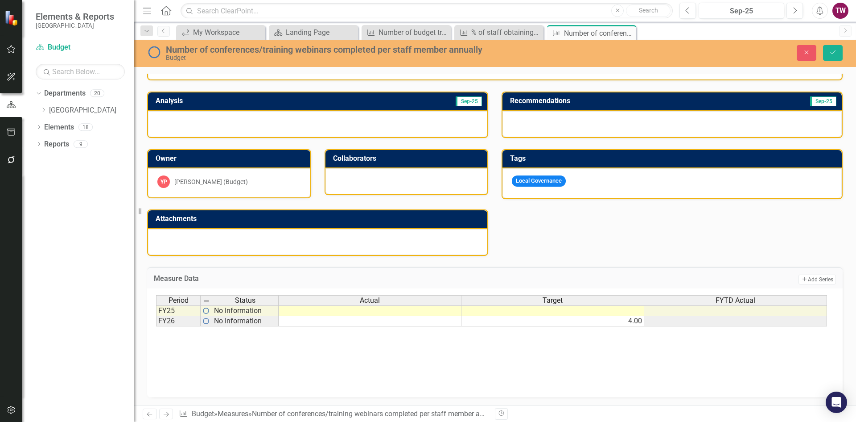
click at [521, 345] on div "Period Status Actual Target FYTD Actual FY25 No Information FY26 No Information…" at bounding box center [495, 339] width 678 height 89
click at [831, 52] on icon "Save" at bounding box center [833, 52] width 8 height 6
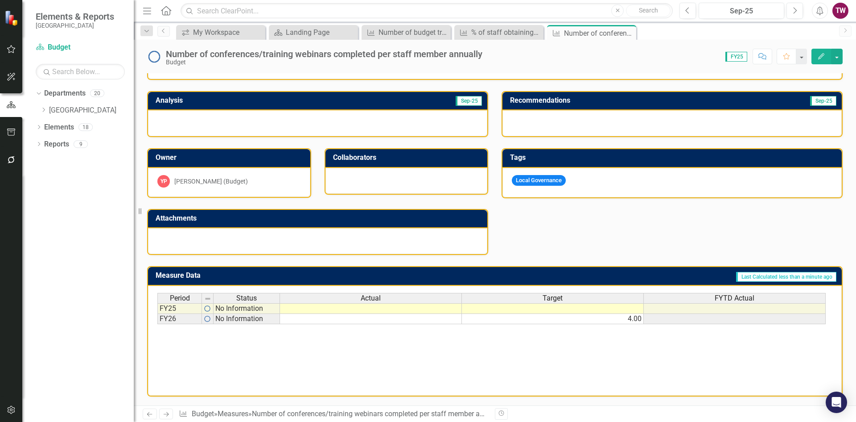
click at [168, 414] on icon "Next" at bounding box center [166, 414] width 8 height 6
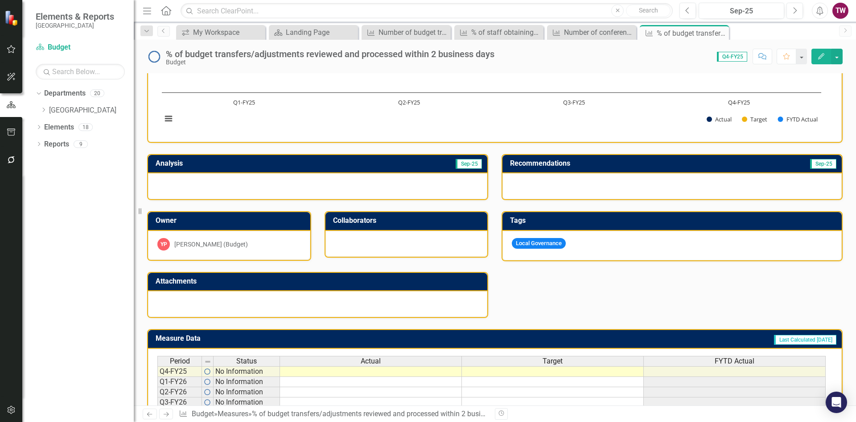
scroll to position [164, 0]
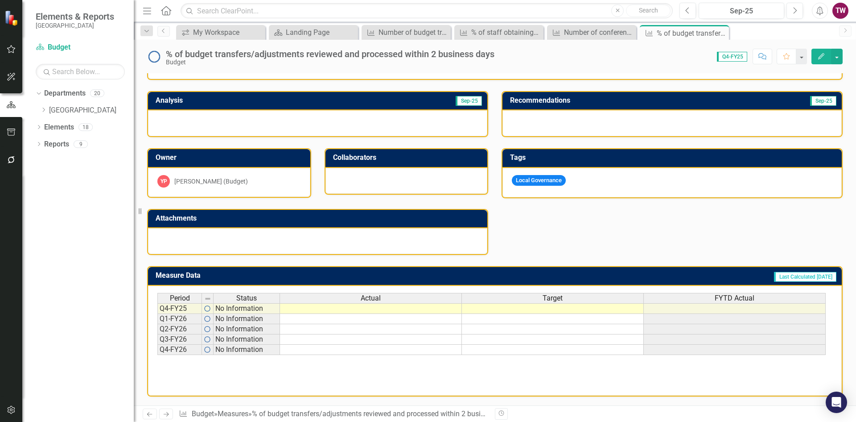
click at [152, 413] on icon "Previous" at bounding box center [150, 414] width 8 height 6
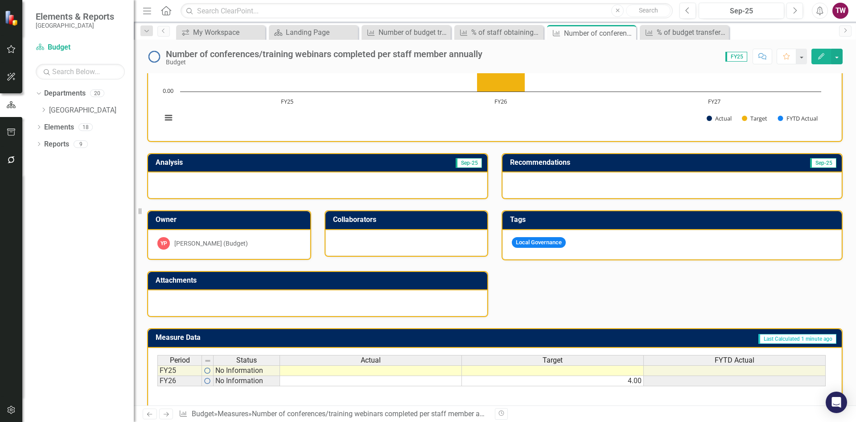
scroll to position [164, 0]
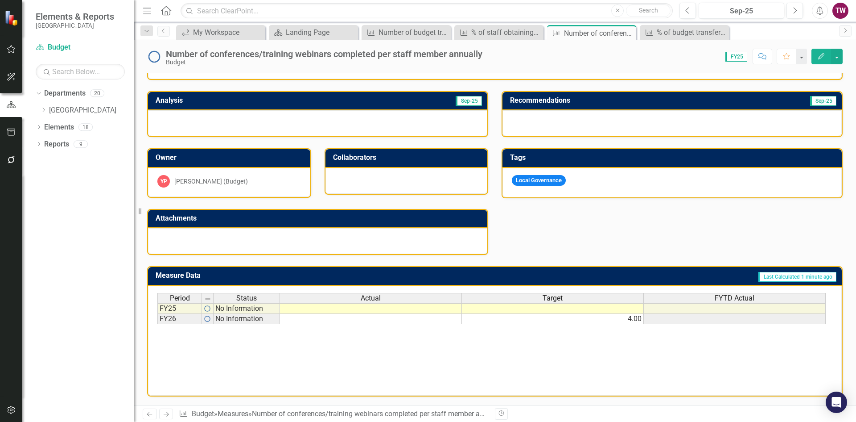
click at [167, 415] on icon "Next" at bounding box center [166, 414] width 8 height 6
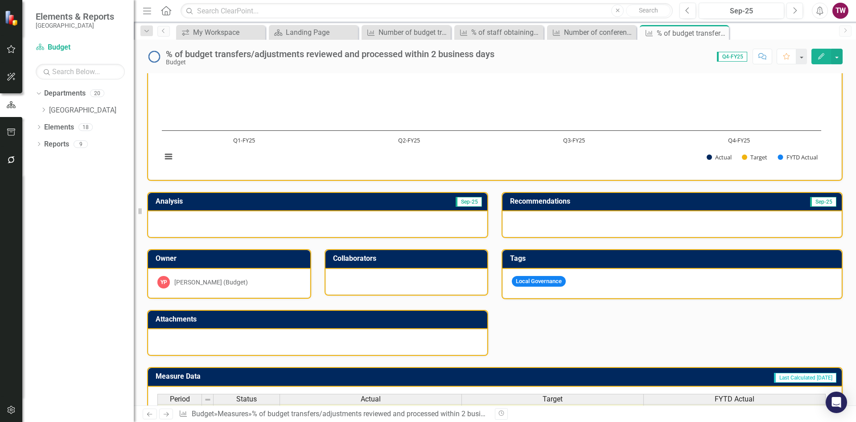
scroll to position [164, 0]
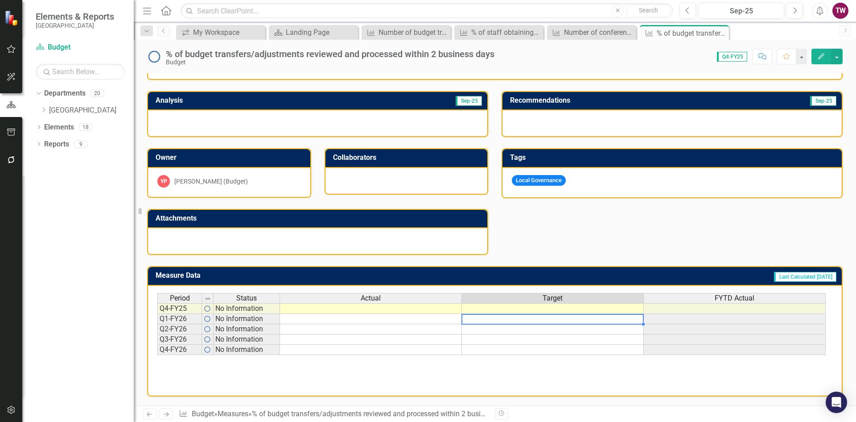
click at [583, 319] on td at bounding box center [553, 319] width 182 height 10
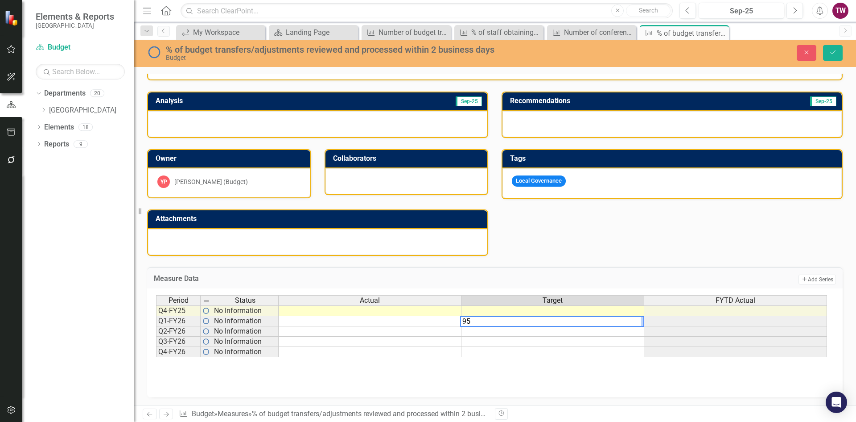
click at [557, 335] on td at bounding box center [553, 331] width 183 height 10
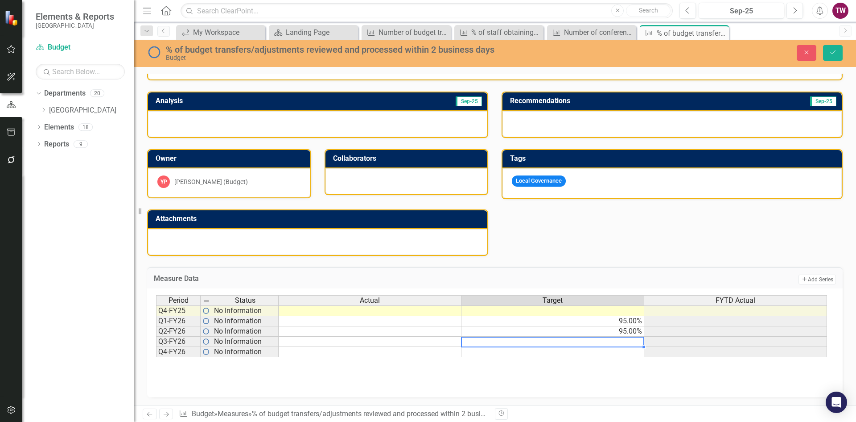
click at [557, 343] on td at bounding box center [553, 341] width 183 height 10
click at [557, 353] on td at bounding box center [553, 352] width 183 height 10
type textarea "95"
click at [549, 377] on div "Period Status Actual Target FYTD Actual Q4-FY25 No Information Q1-FY26 No Infor…" at bounding box center [495, 339] width 678 height 89
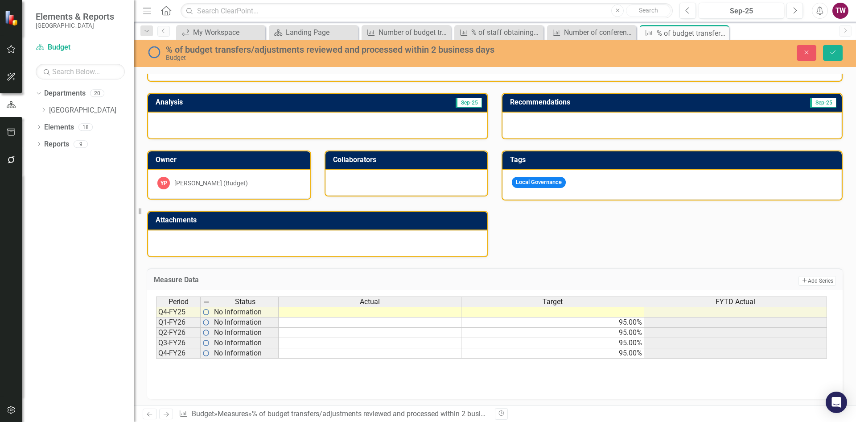
scroll to position [165, 0]
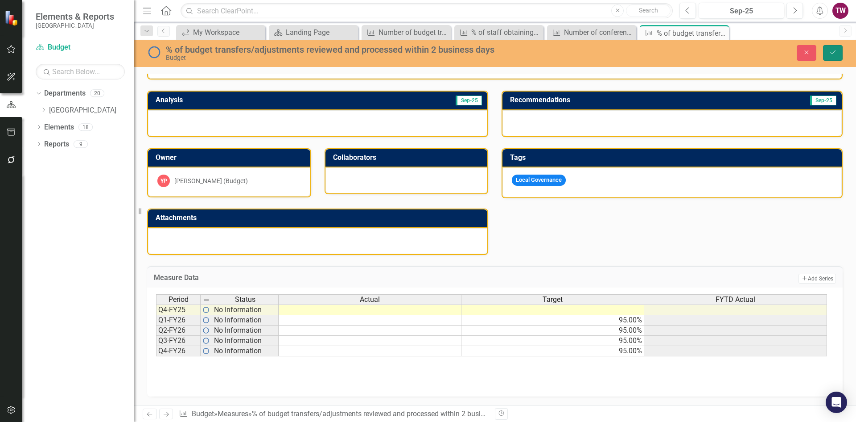
click at [828, 52] on button "Save" at bounding box center [833, 53] width 20 height 16
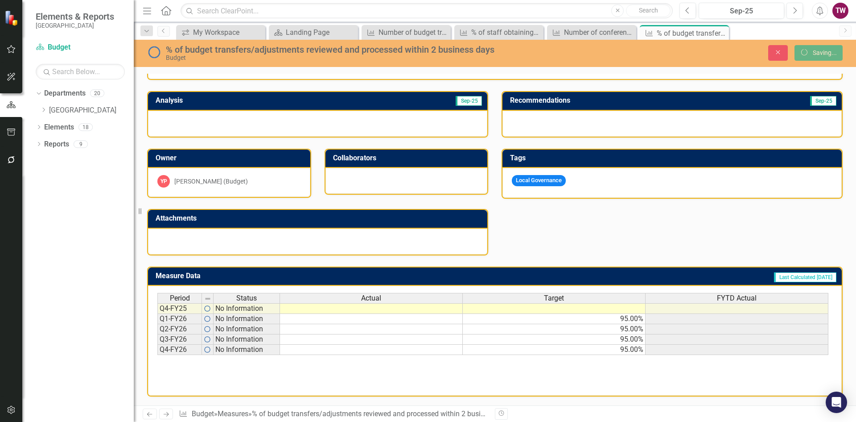
scroll to position [165, 0]
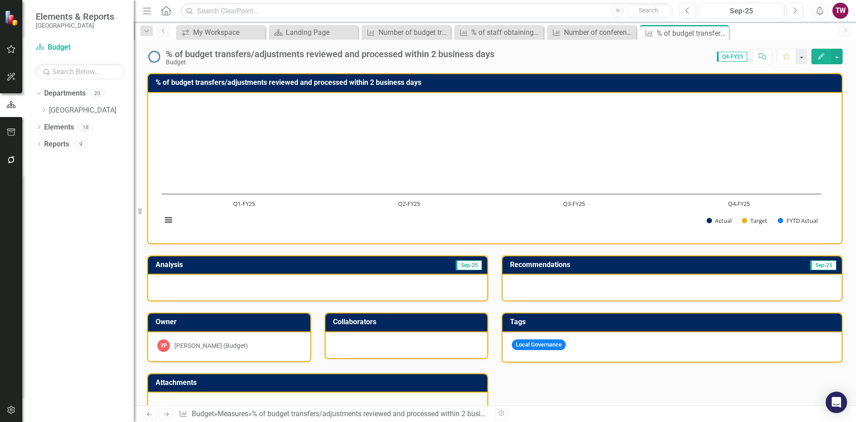
click at [165, 412] on icon "Next" at bounding box center [166, 414] width 8 height 6
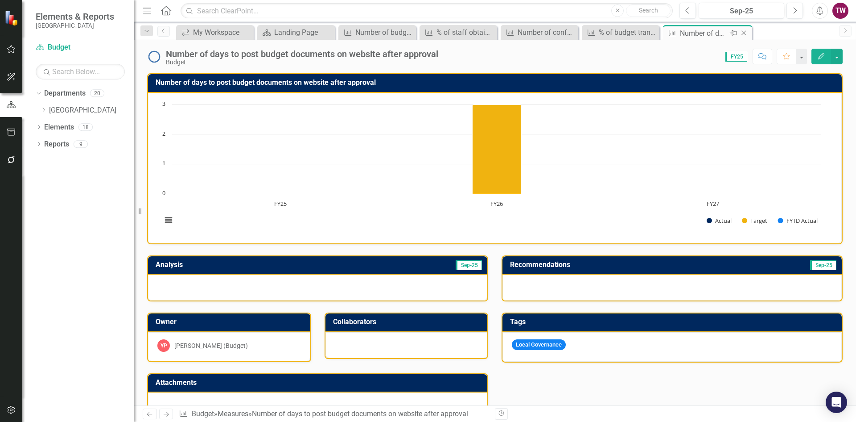
click at [745, 34] on icon "Close" at bounding box center [744, 32] width 9 height 7
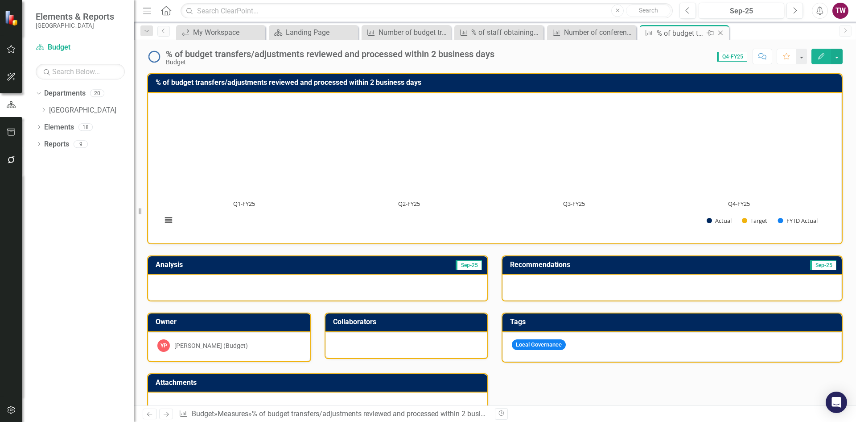
click at [719, 32] on icon "Close" at bounding box center [720, 32] width 9 height 7
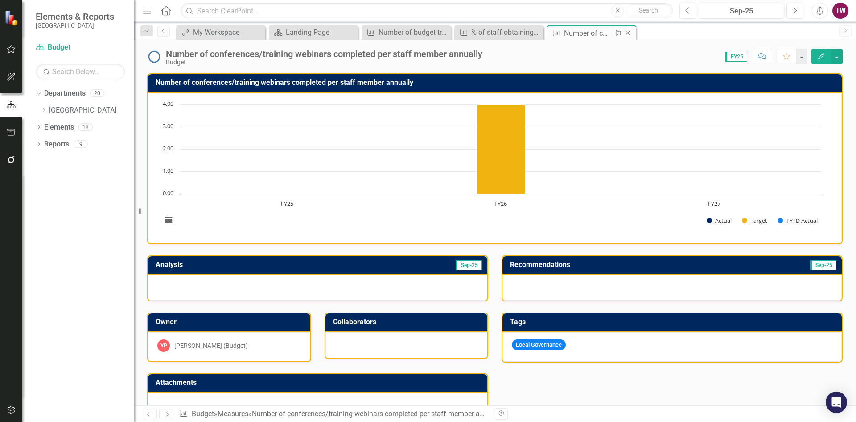
click at [631, 34] on icon "Close" at bounding box center [628, 32] width 9 height 7
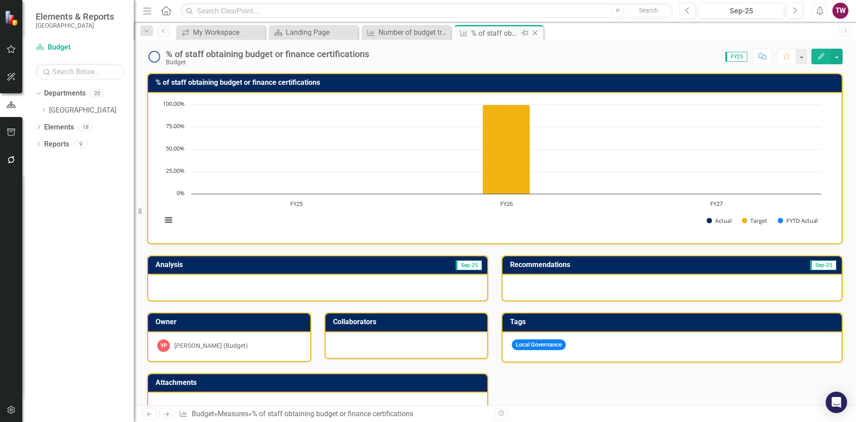
click at [537, 32] on icon "Close" at bounding box center [535, 32] width 9 height 7
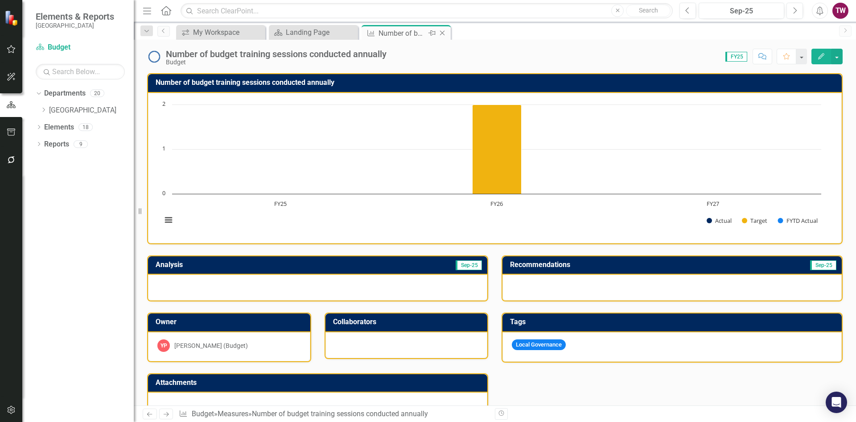
click at [443, 33] on icon "Close" at bounding box center [442, 32] width 9 height 7
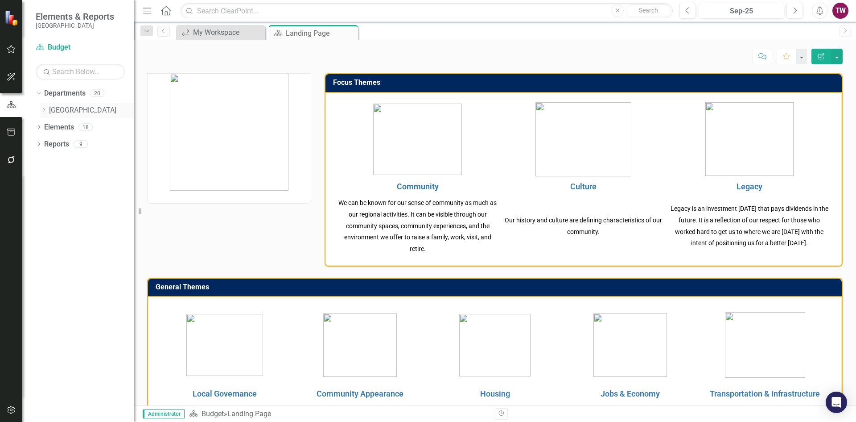
click at [47, 107] on div "Dropdown" at bounding box center [44, 111] width 9 height 8
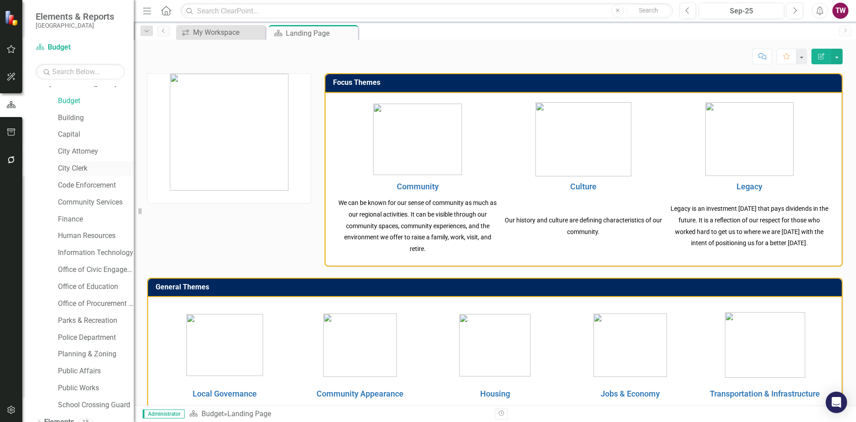
scroll to position [53, 0]
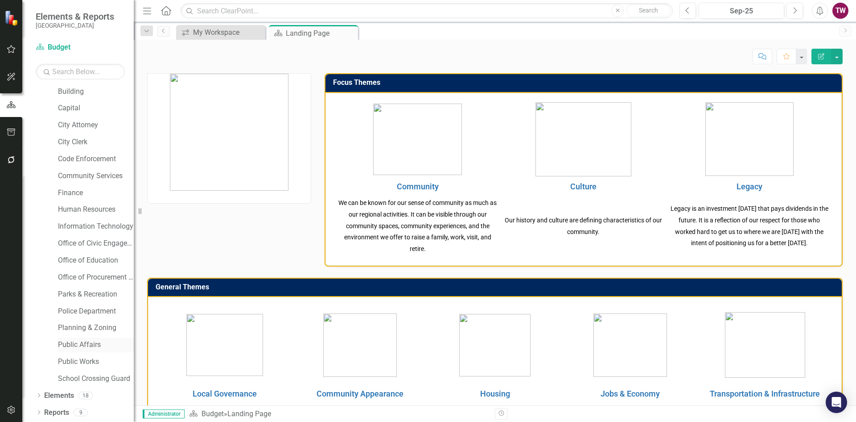
click at [92, 347] on link "Public Affairs" at bounding box center [96, 344] width 76 height 10
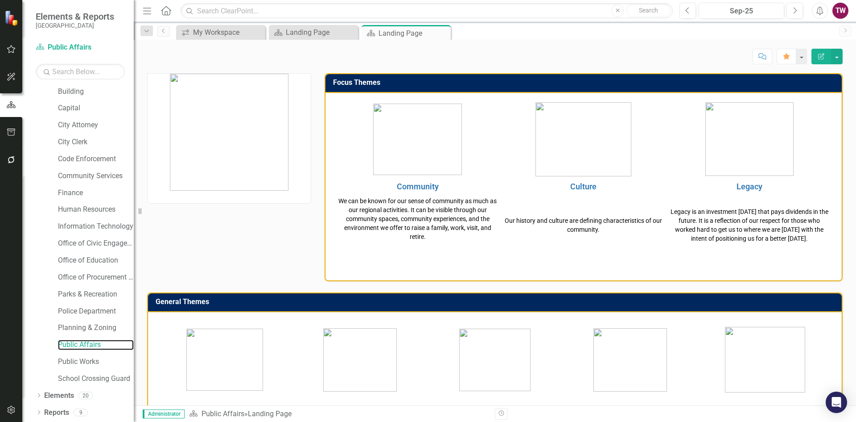
scroll to position [268, 0]
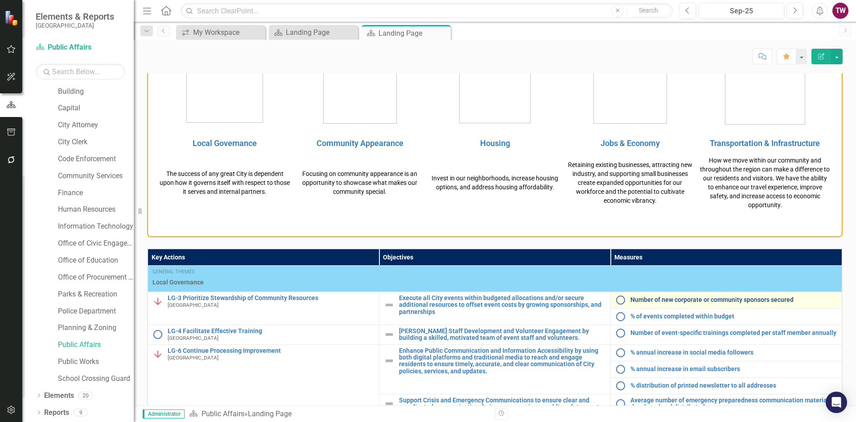
click at [682, 300] on link "Number of new corporate or community sponsors secured" at bounding box center [734, 299] width 207 height 7
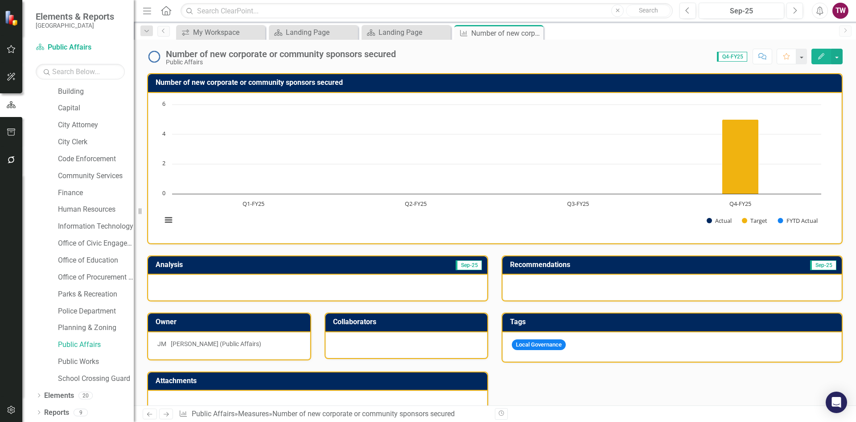
scroll to position [164, 0]
